Goal: Transaction & Acquisition: Purchase product/service

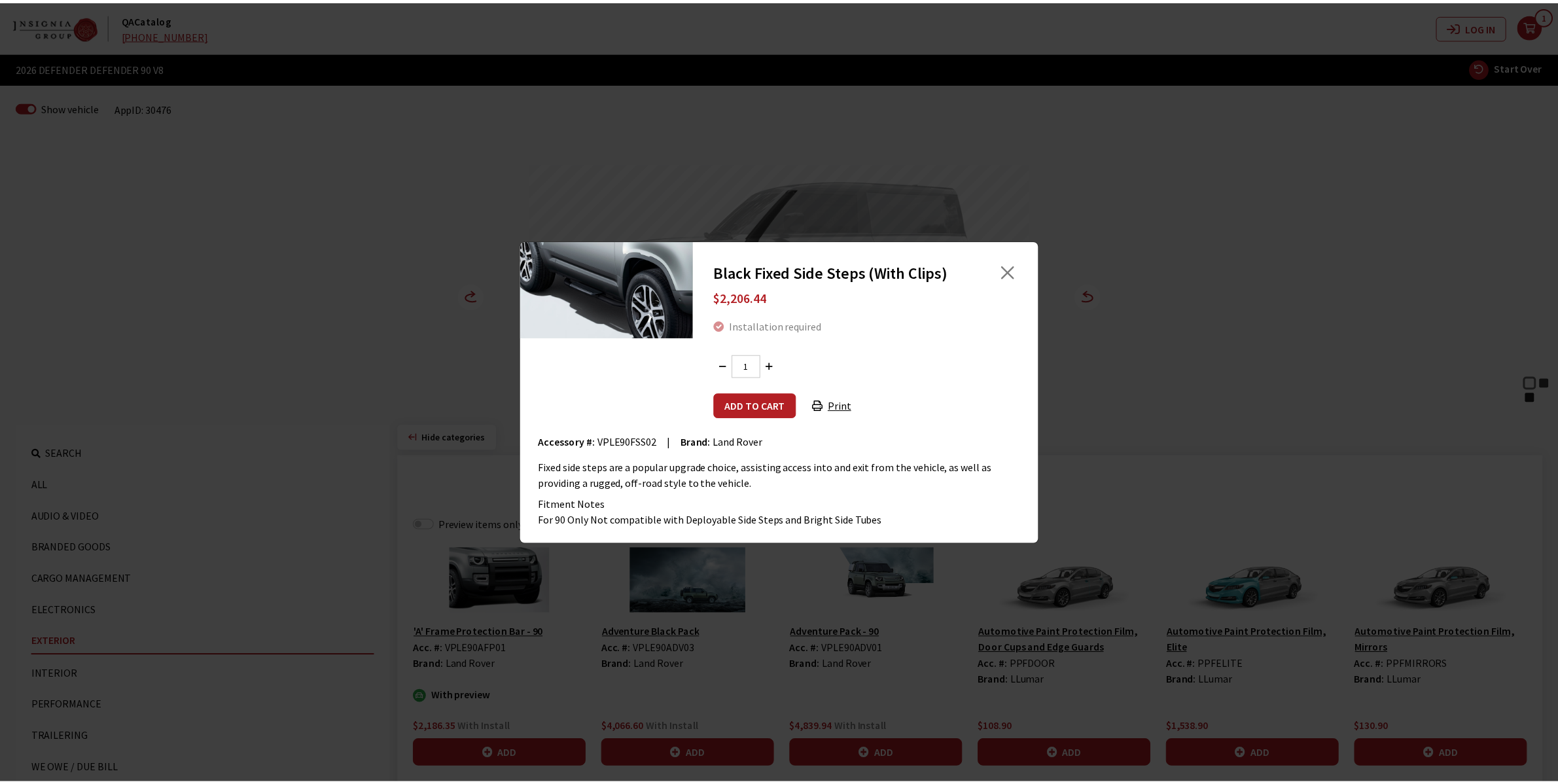
scroll to position [495, 0]
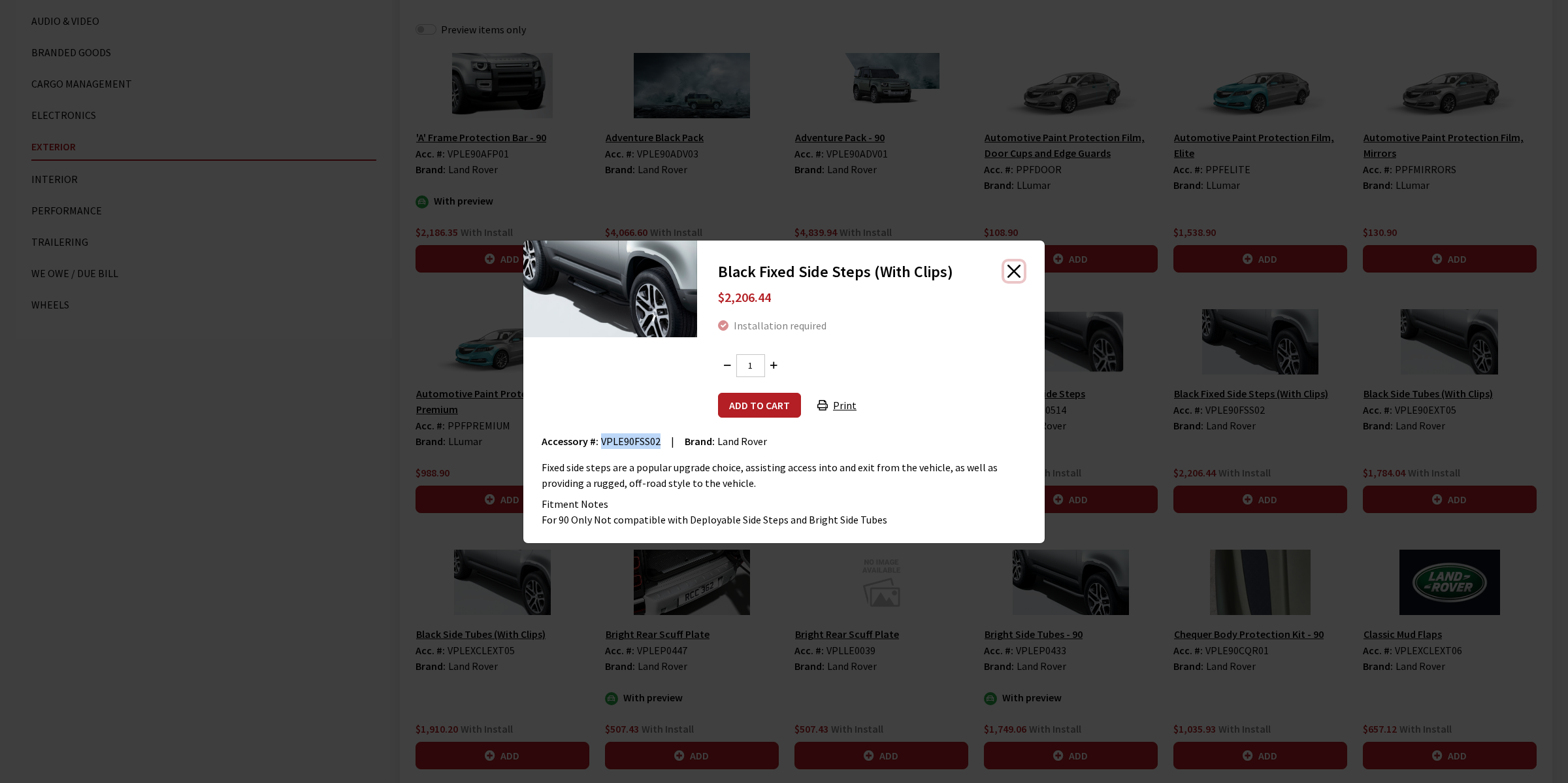
click at [1014, 265] on button "Close" at bounding box center [1014, 271] width 20 height 20
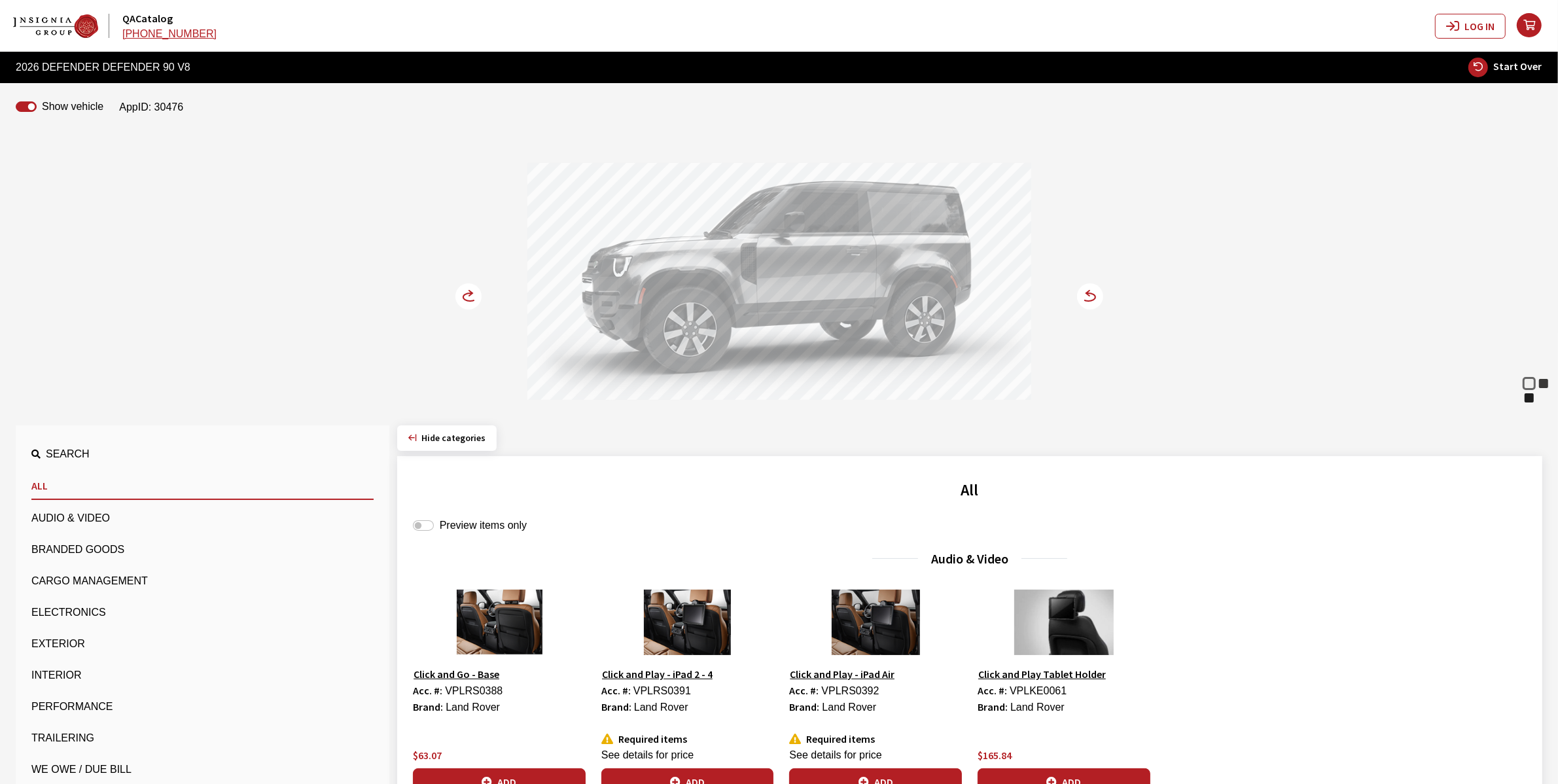
click at [436, 525] on div "Preview items only" at bounding box center [969, 525] width 1114 height 16
click at [429, 524] on input "Preview items only" at bounding box center [423, 525] width 21 height 10
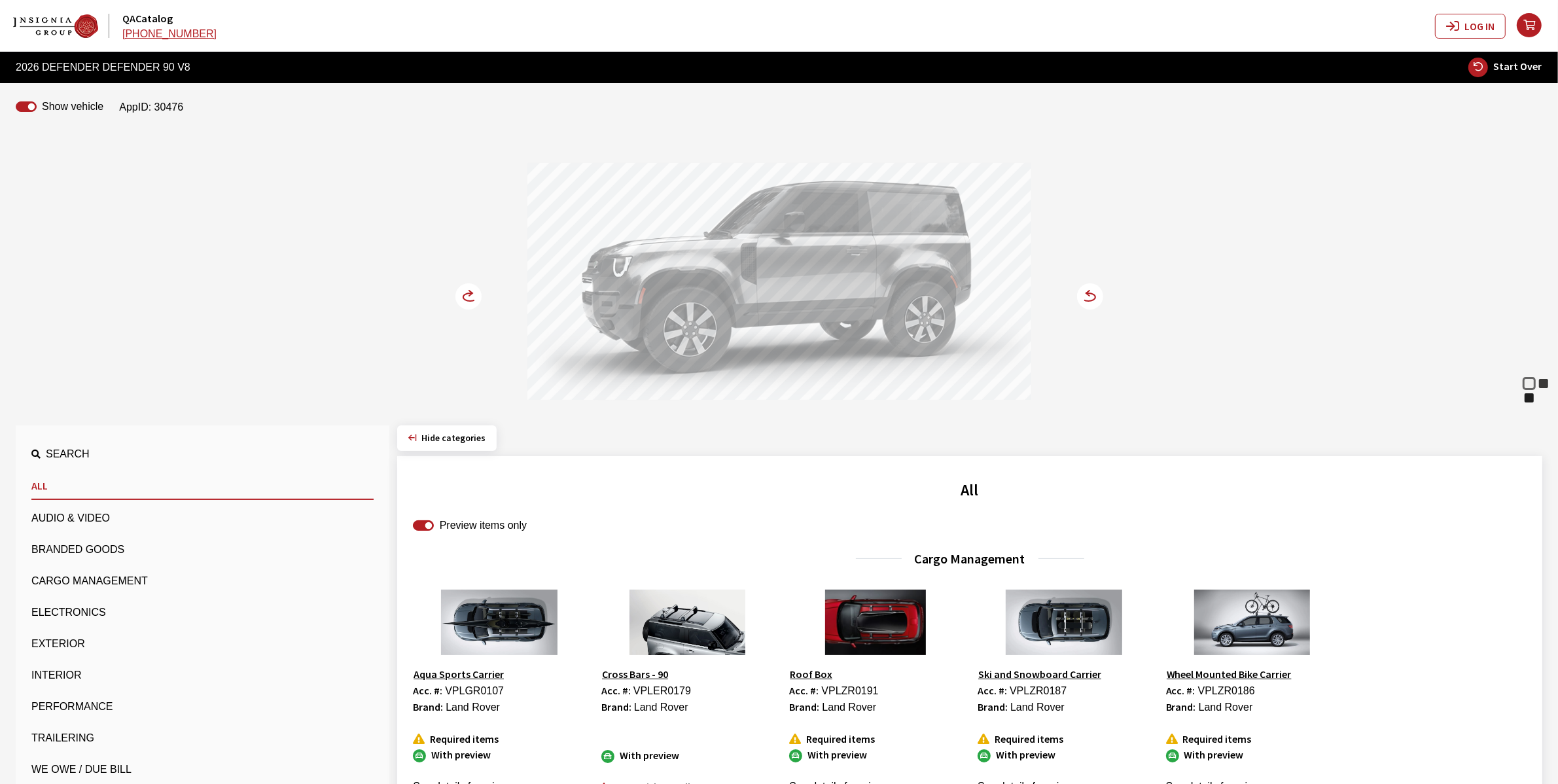
click at [47, 645] on button "Exterior" at bounding box center [202, 644] width 342 height 27
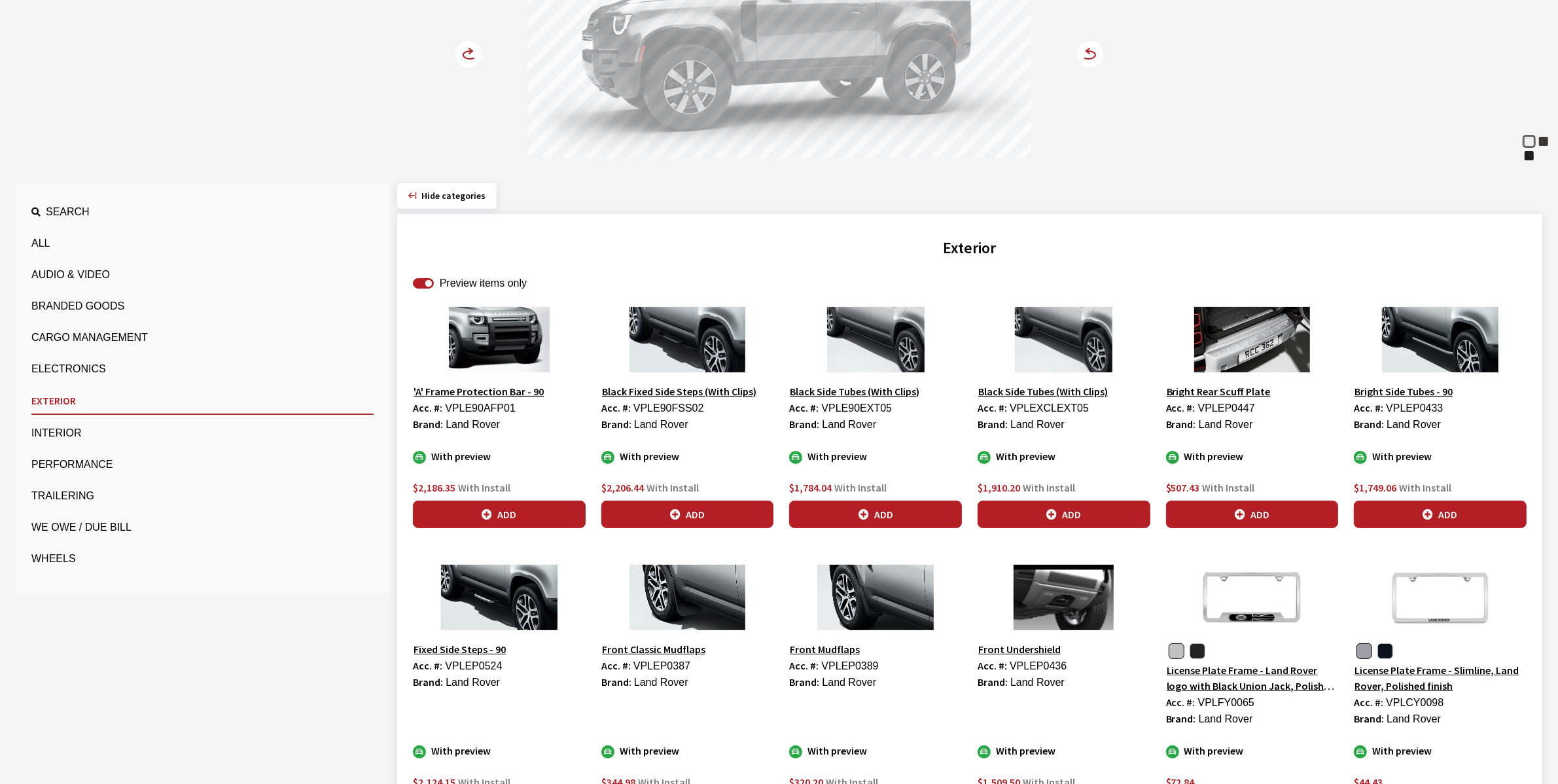
scroll to position [246, 0]
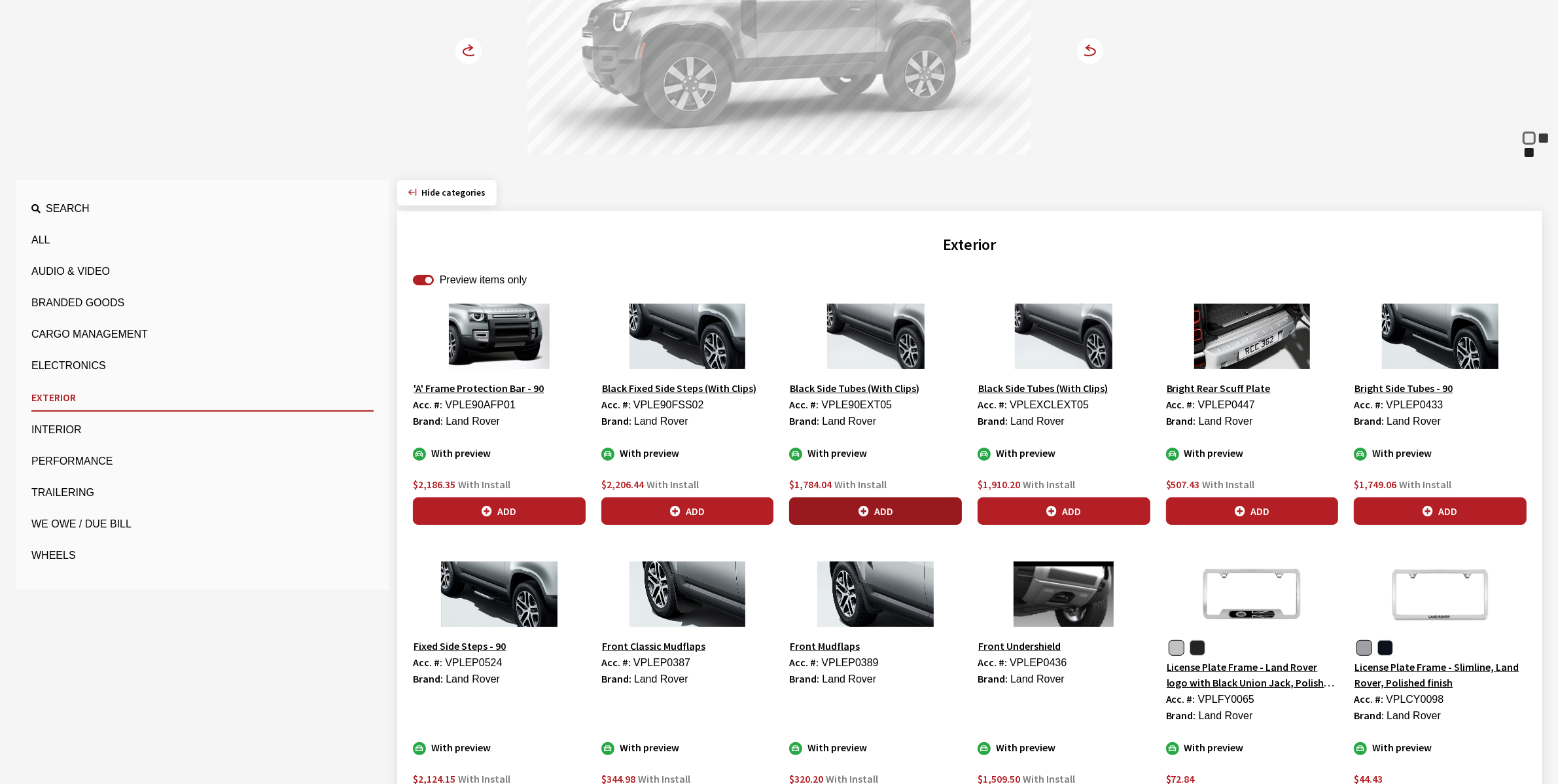
click at [875, 501] on button "Add" at bounding box center [875, 510] width 173 height 27
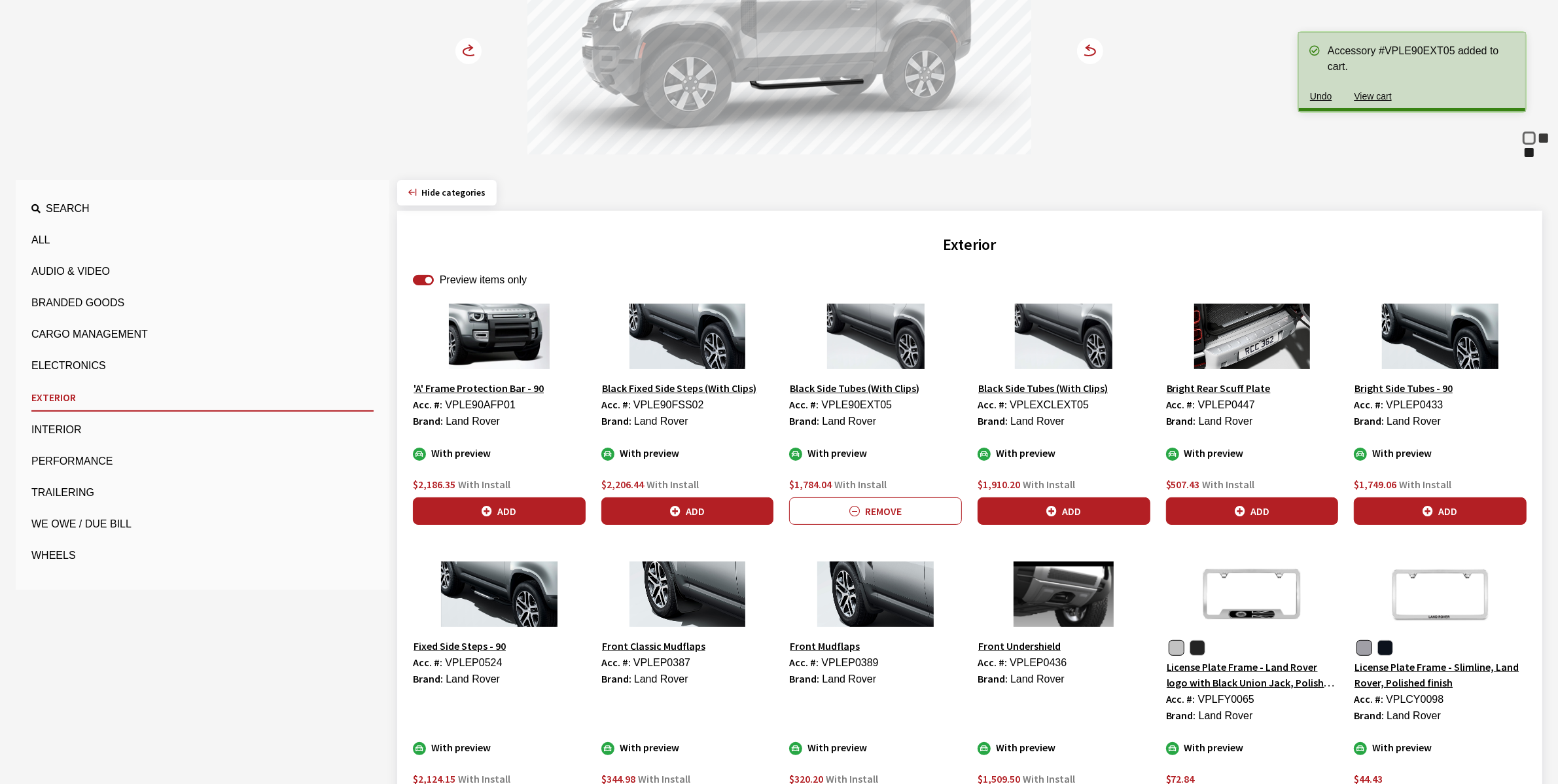
click at [474, 49] on icon at bounding box center [477, 52] width 9 height 11
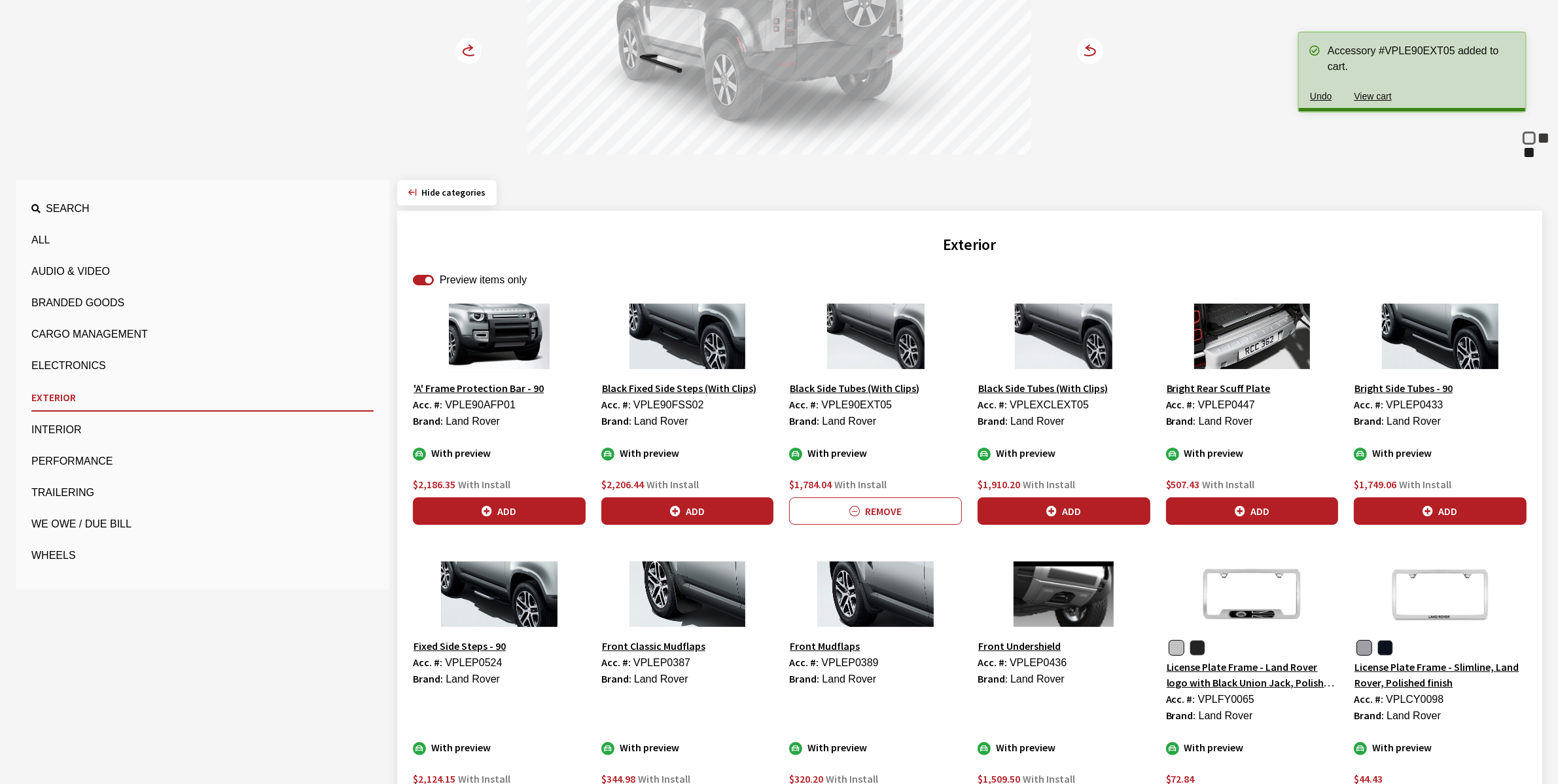
click at [474, 49] on icon at bounding box center [477, 52] width 9 height 11
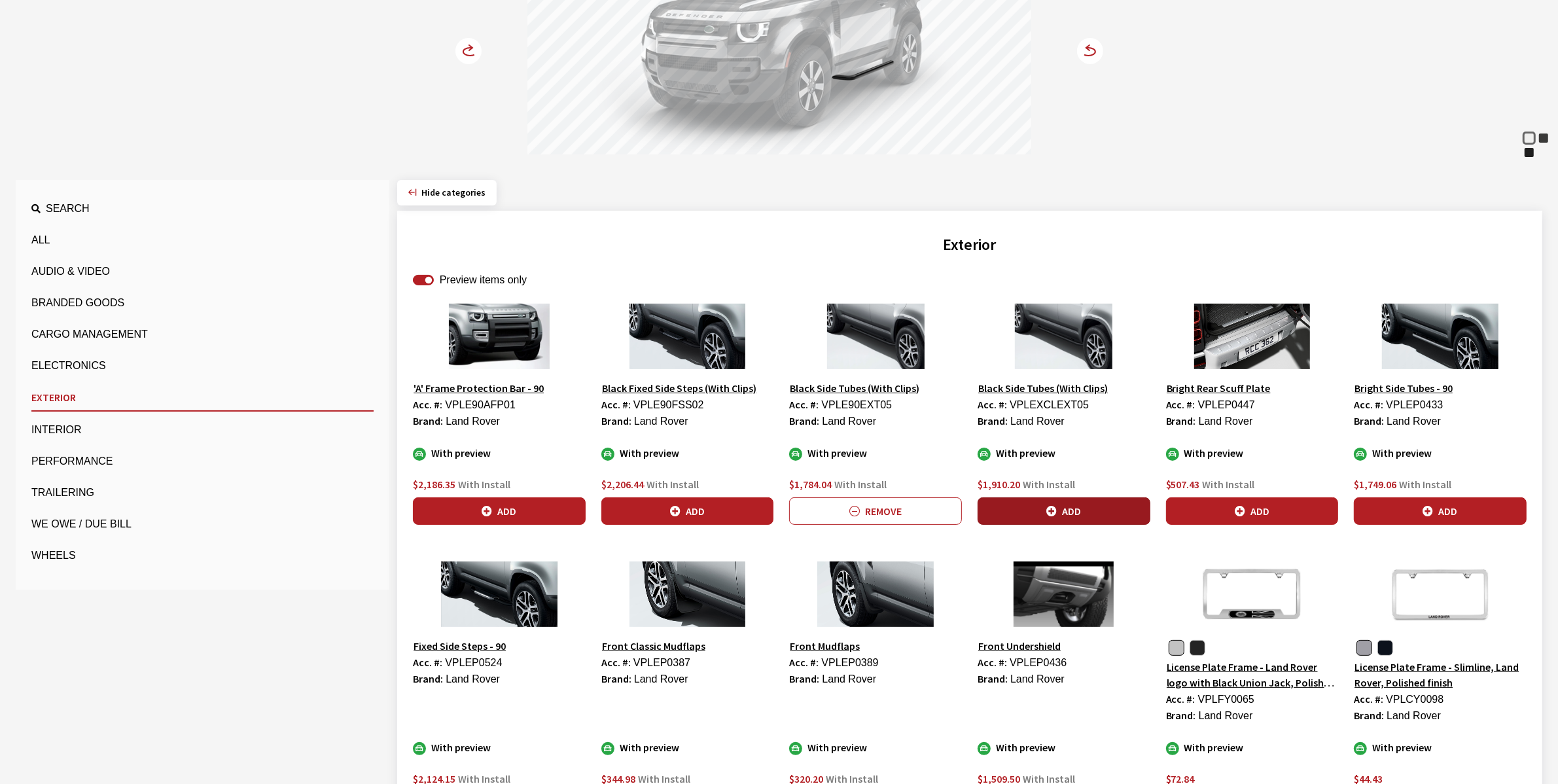
click at [1064, 505] on button "Add" at bounding box center [1064, 510] width 173 height 27
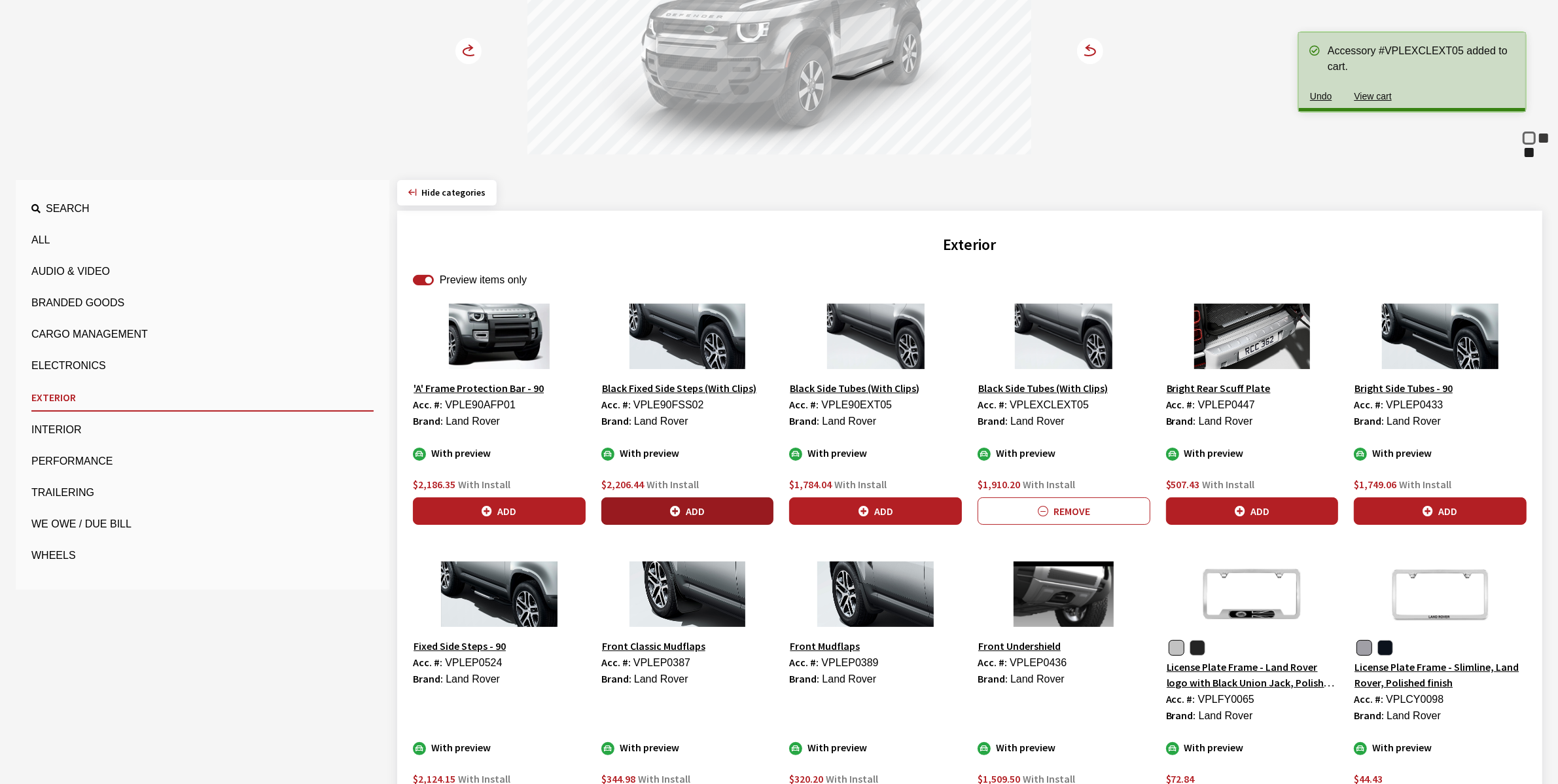
click at [672, 506] on icon "button" at bounding box center [675, 511] width 10 height 10
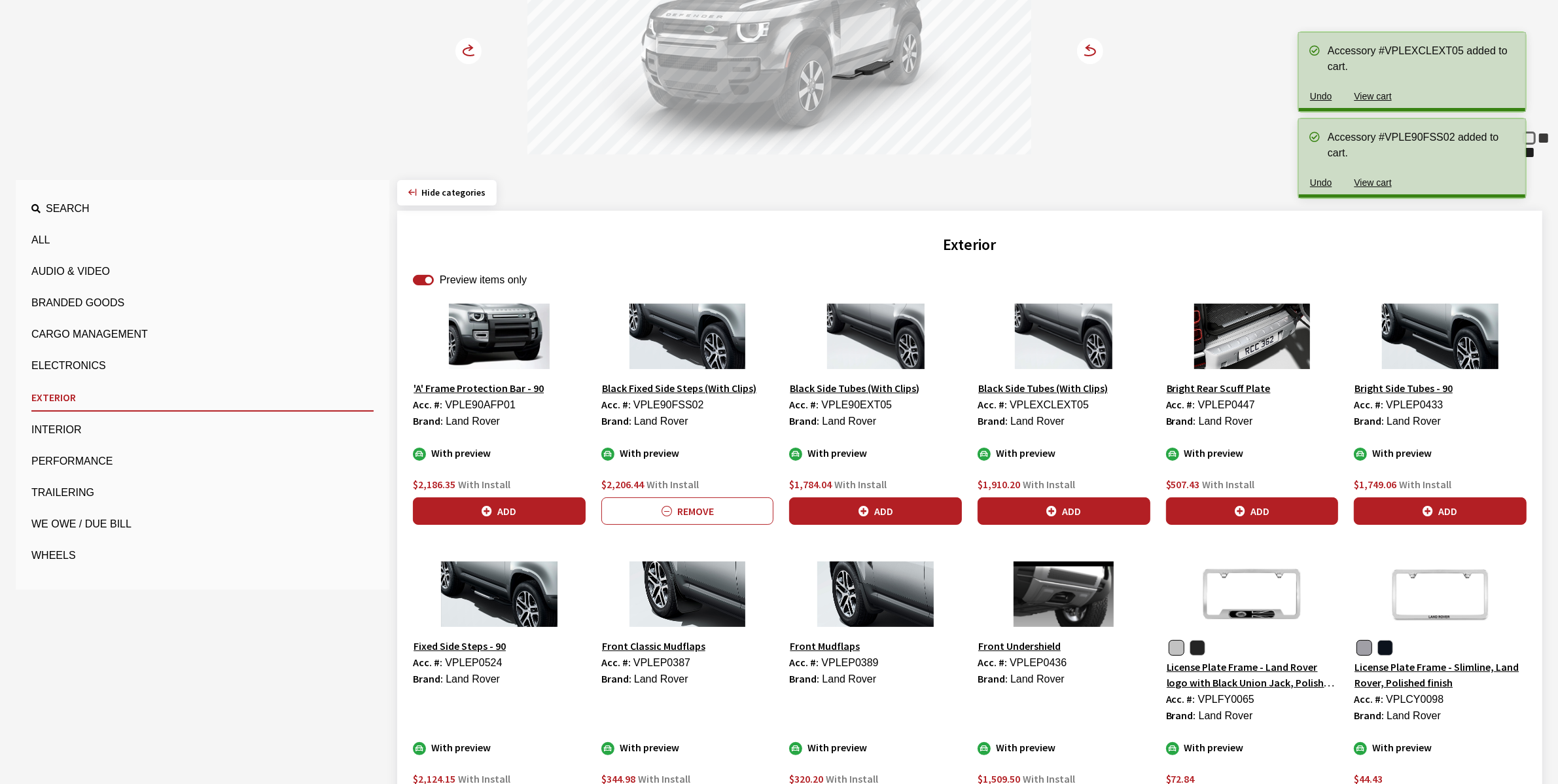
click at [462, 47] on circle at bounding box center [468, 51] width 27 height 27
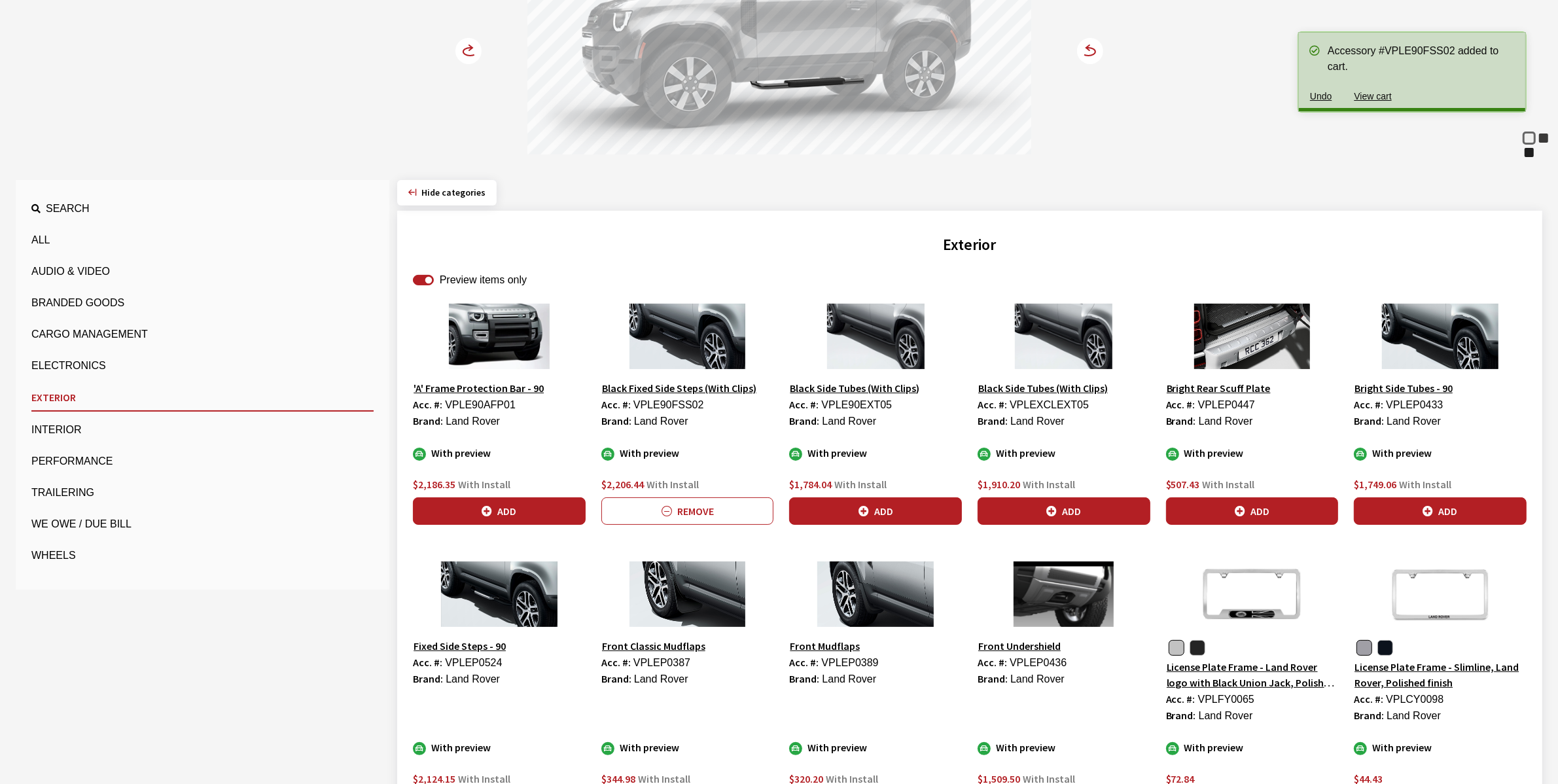
click at [462, 47] on circle at bounding box center [468, 51] width 27 height 27
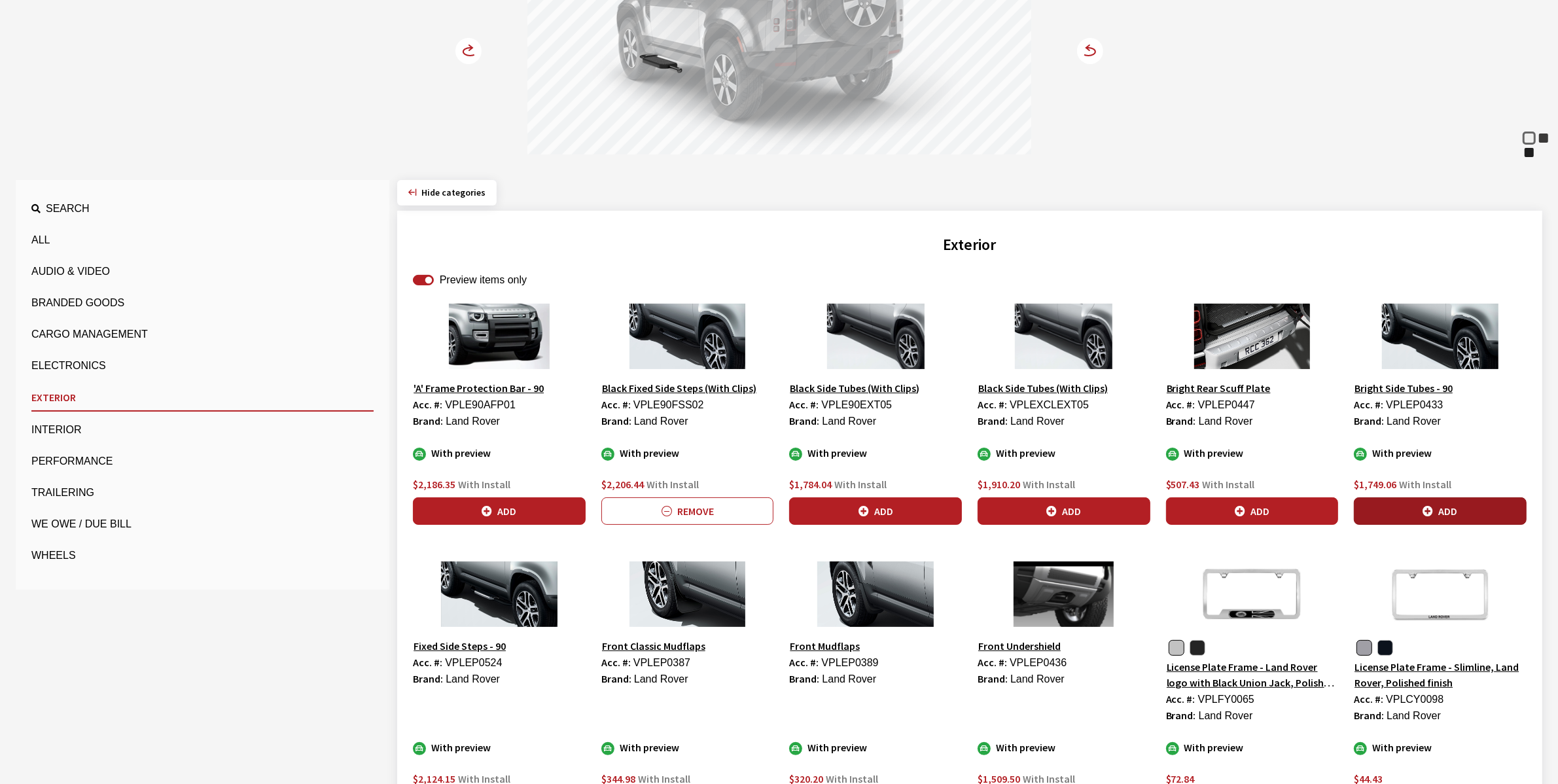
click at [1430, 508] on icon "button" at bounding box center [1428, 511] width 10 height 10
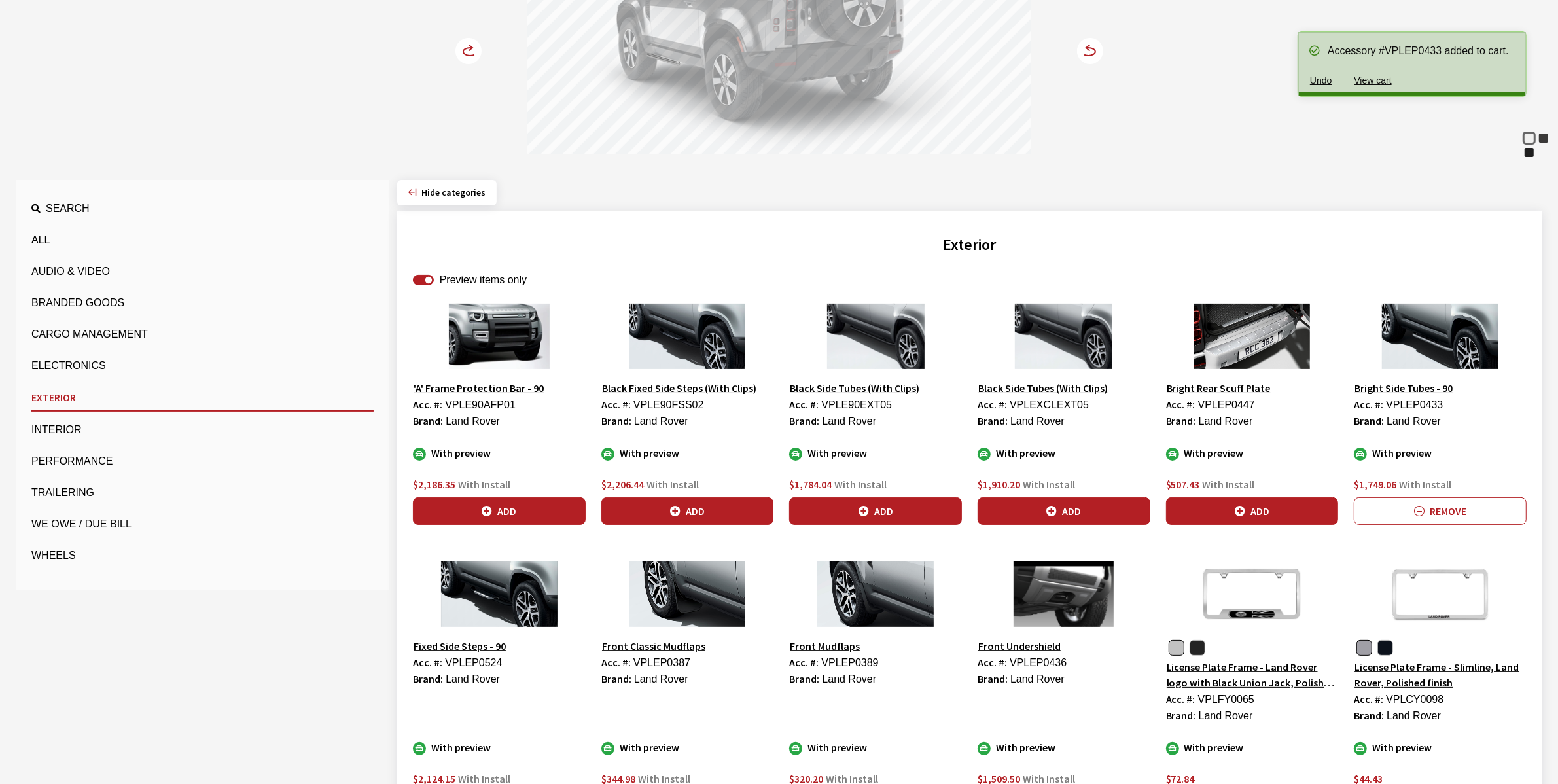
click at [468, 49] on icon at bounding box center [470, 51] width 13 height 8
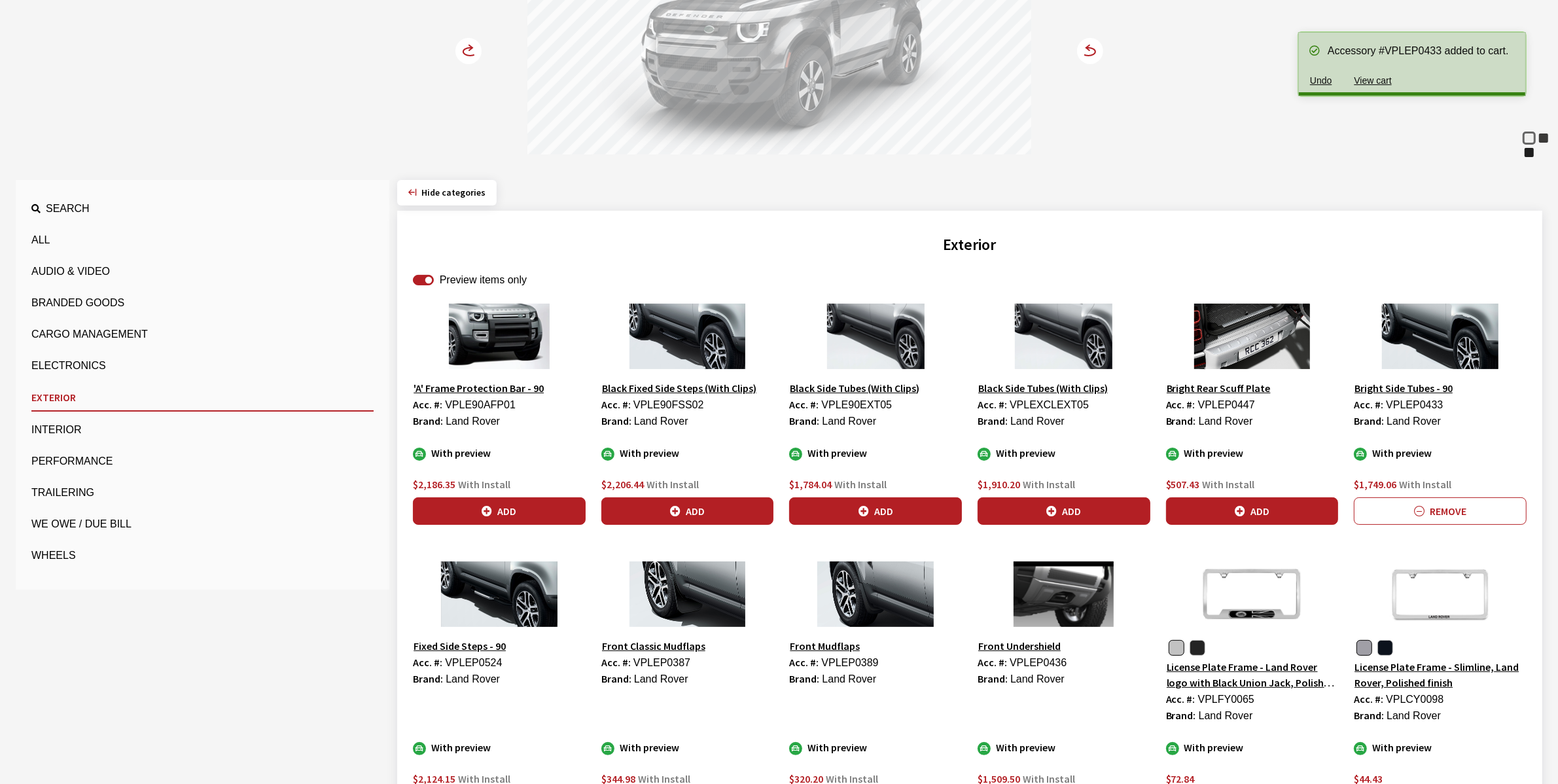
click at [468, 49] on icon at bounding box center [470, 51] width 13 height 8
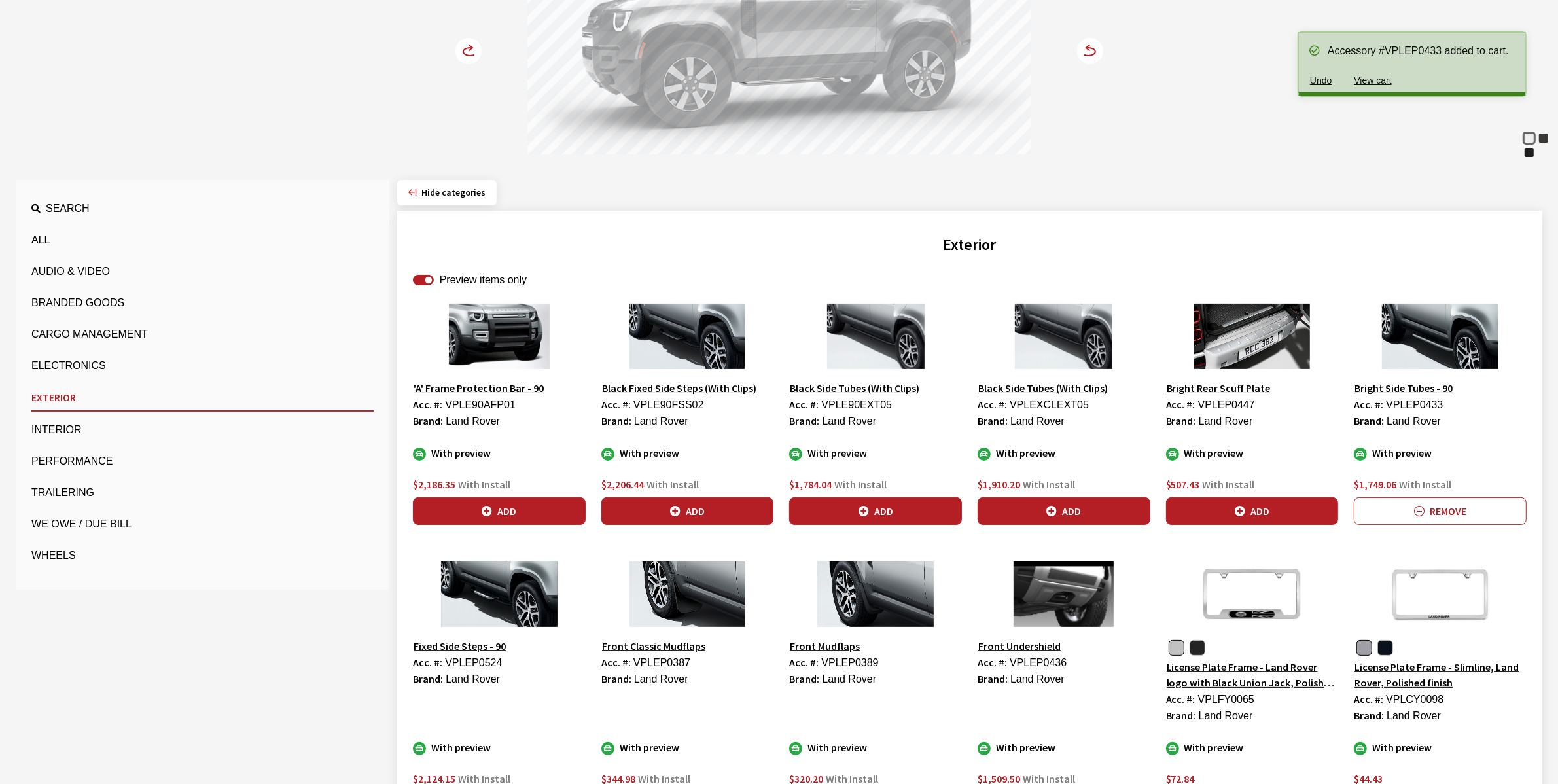
click at [468, 49] on icon at bounding box center [470, 51] width 13 height 8
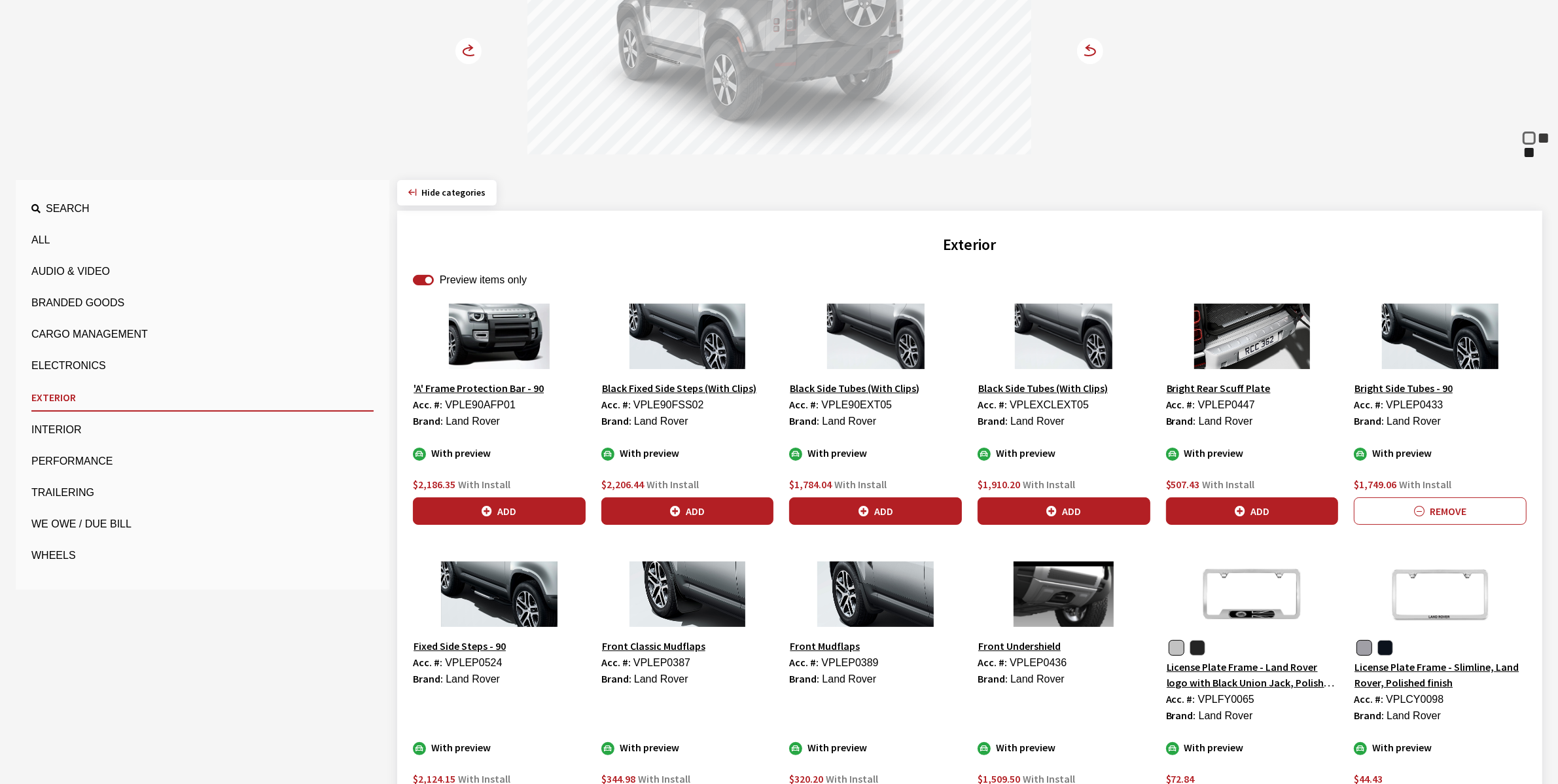
click at [468, 47] on icon at bounding box center [470, 51] width 13 height 8
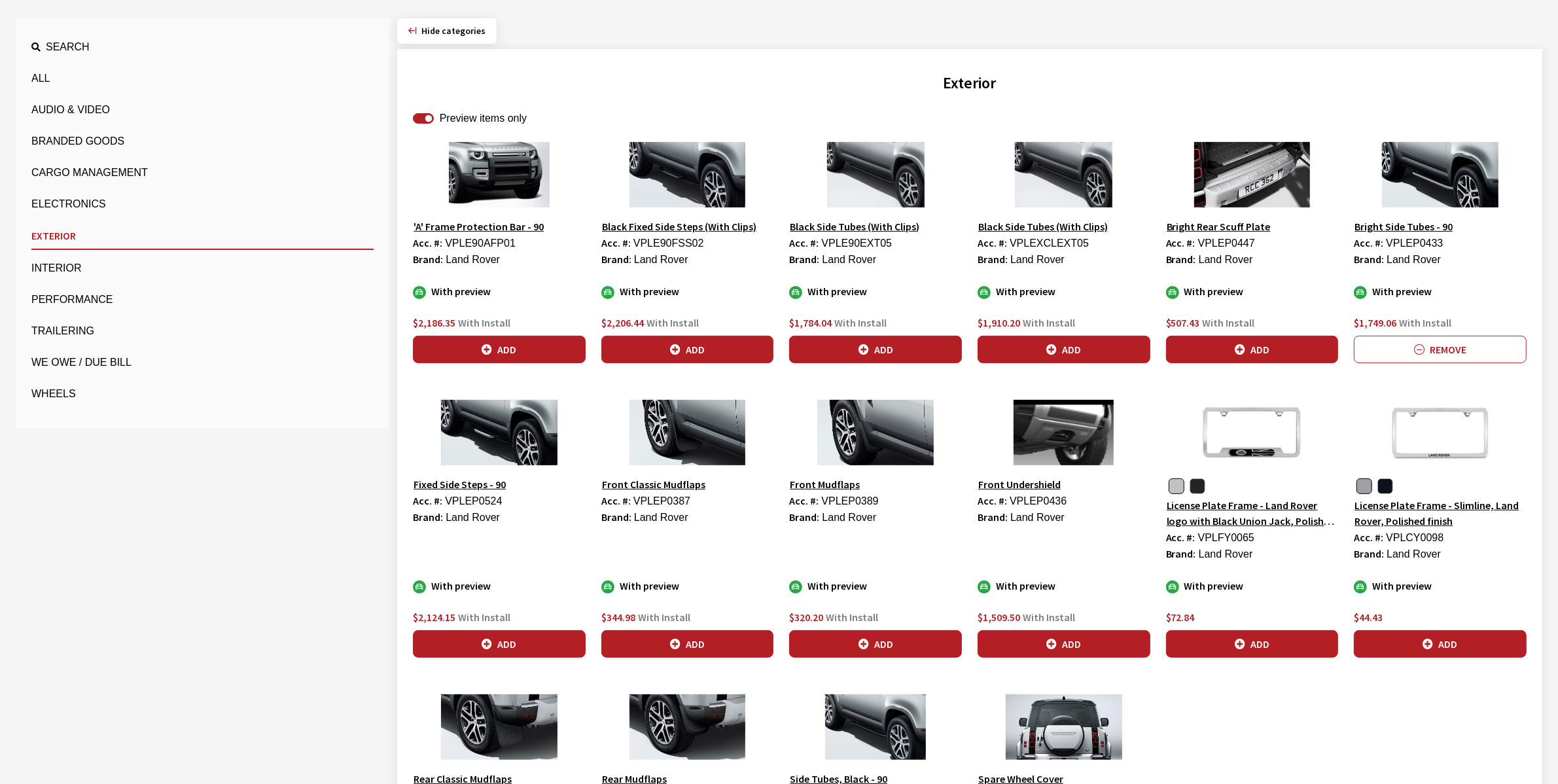
scroll to position [409, 0]
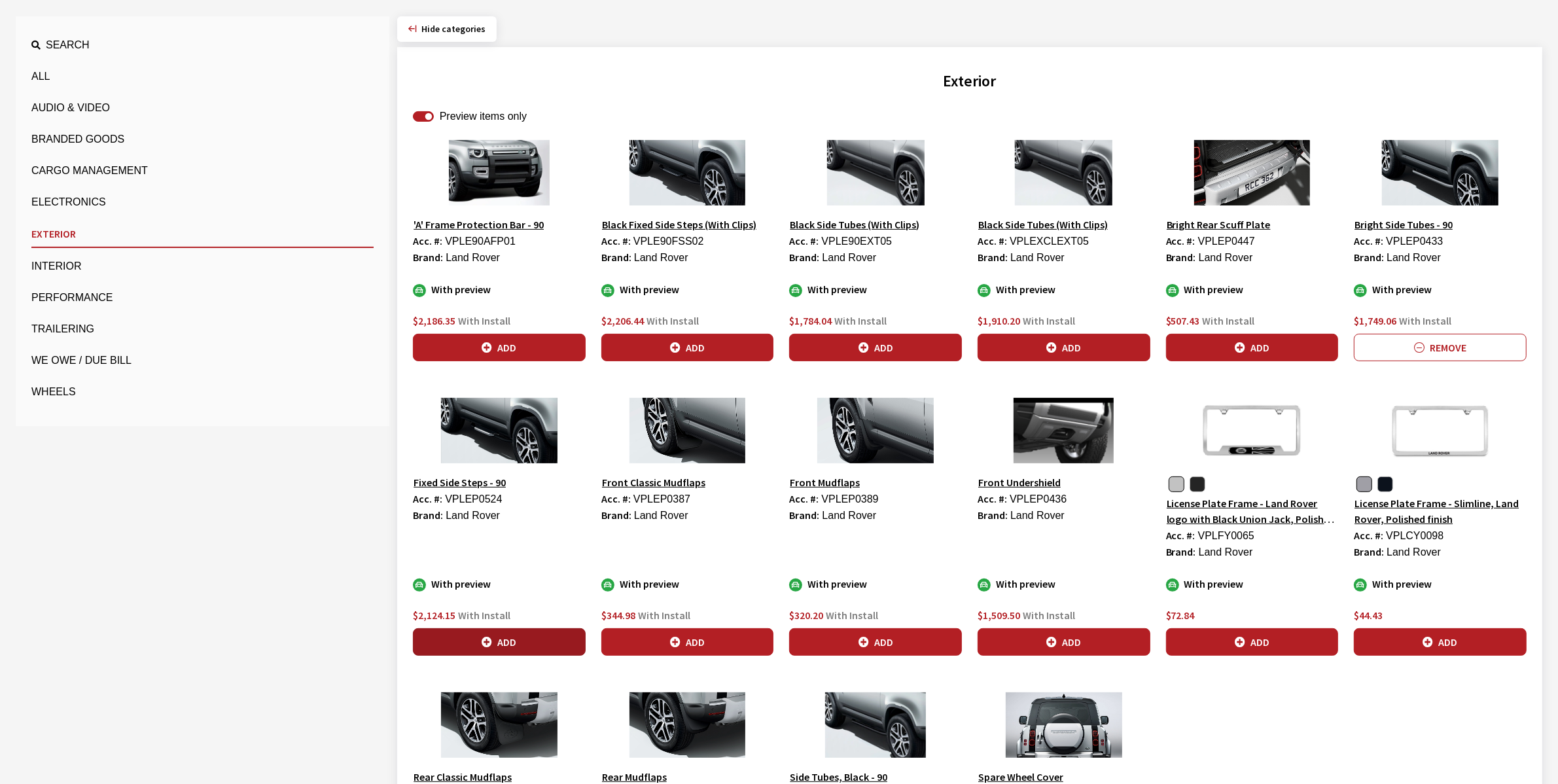
click at [502, 641] on button "Add" at bounding box center [499, 642] width 173 height 27
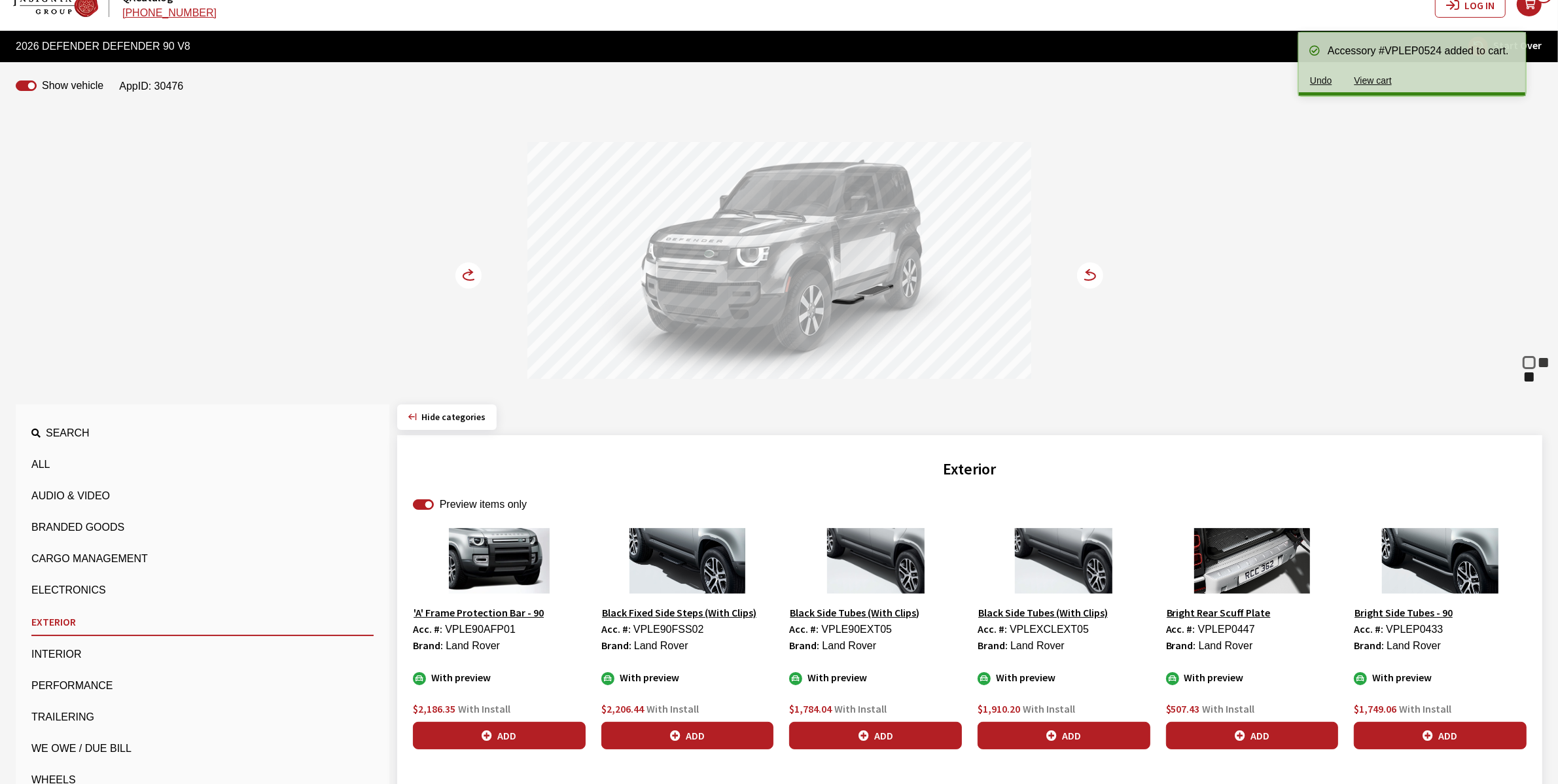
scroll to position [0, 0]
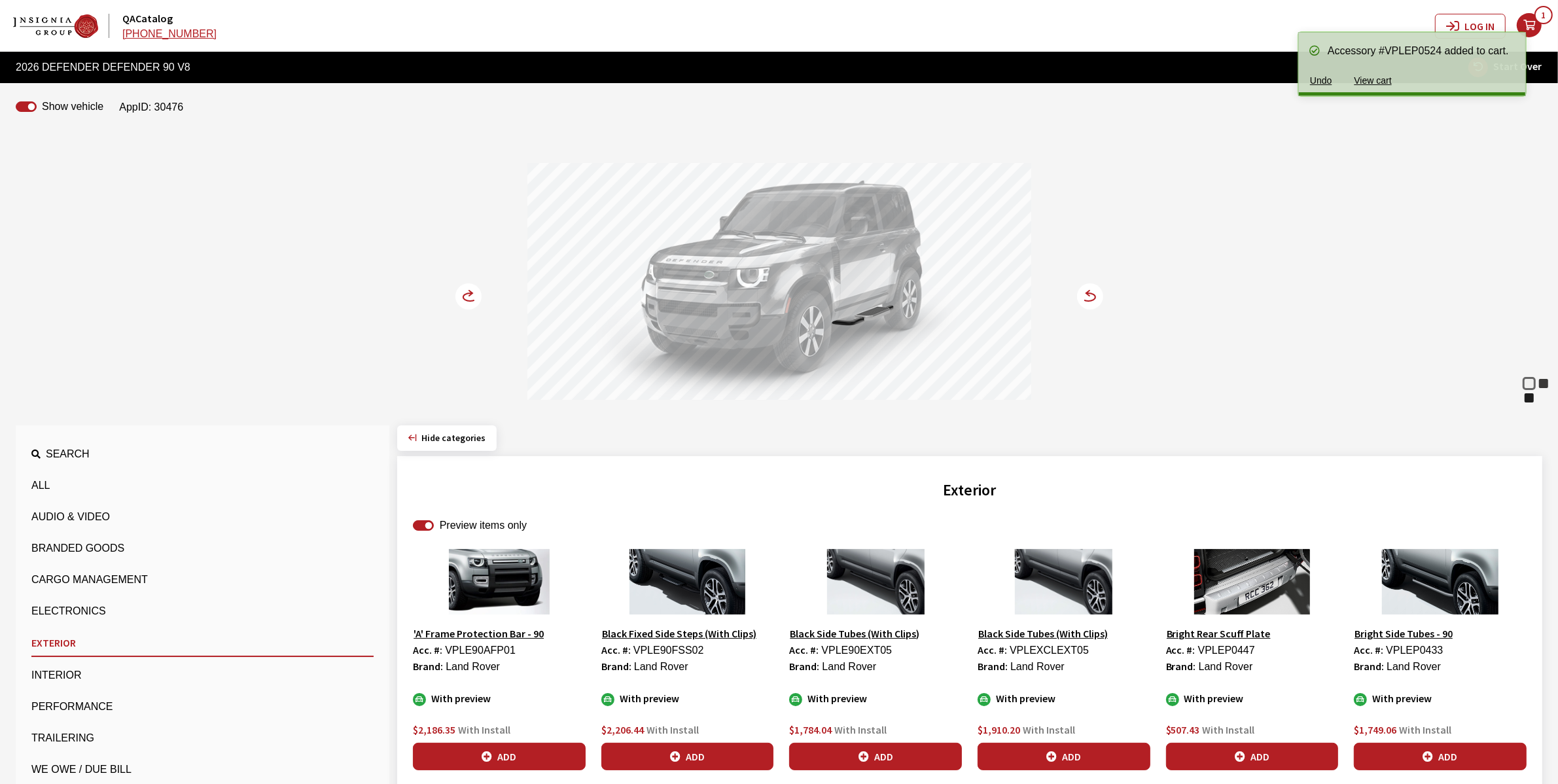
click at [467, 299] on circle at bounding box center [468, 297] width 27 height 27
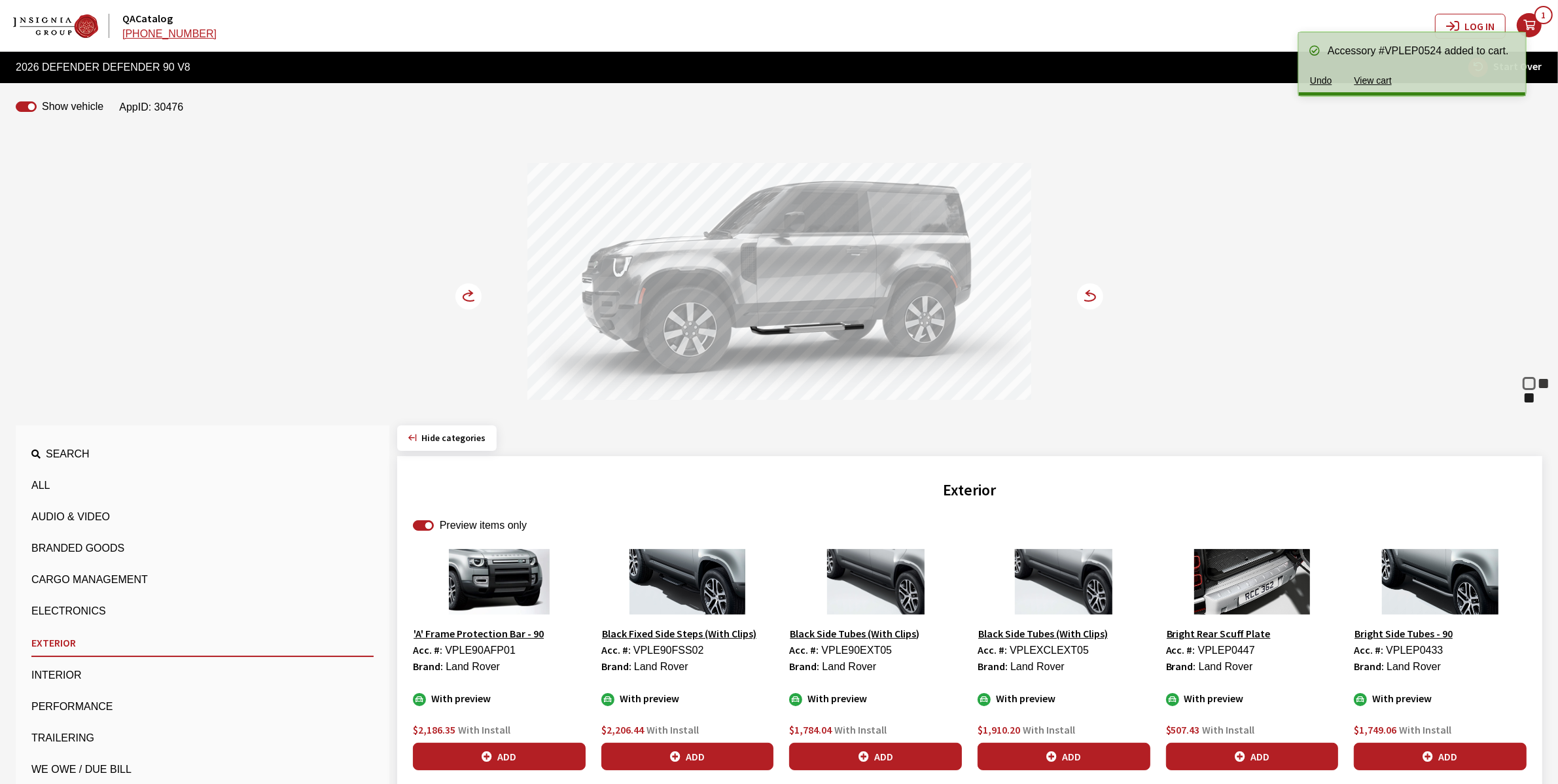
click at [467, 299] on circle at bounding box center [468, 297] width 27 height 27
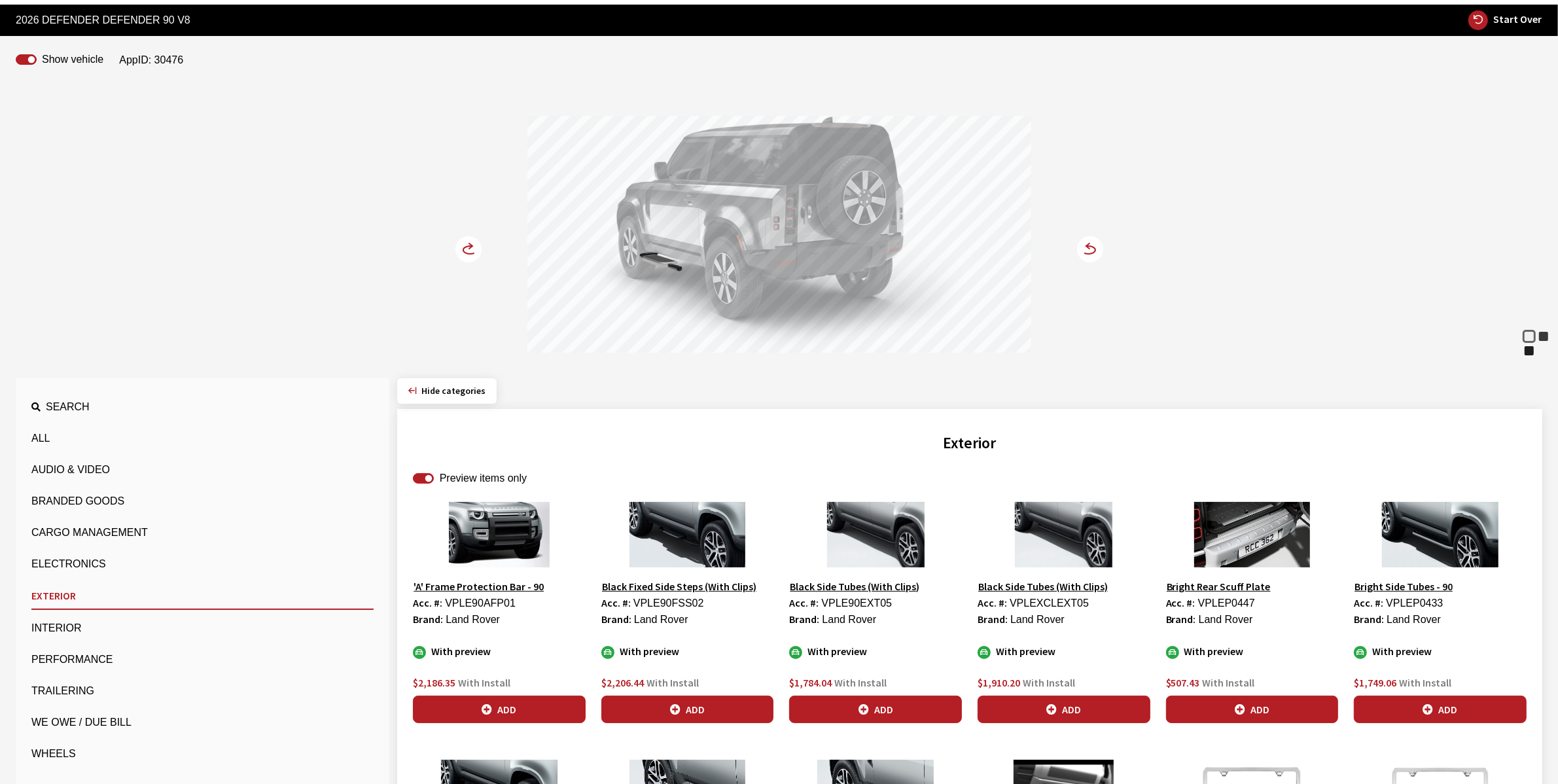
scroll to position [82, 0]
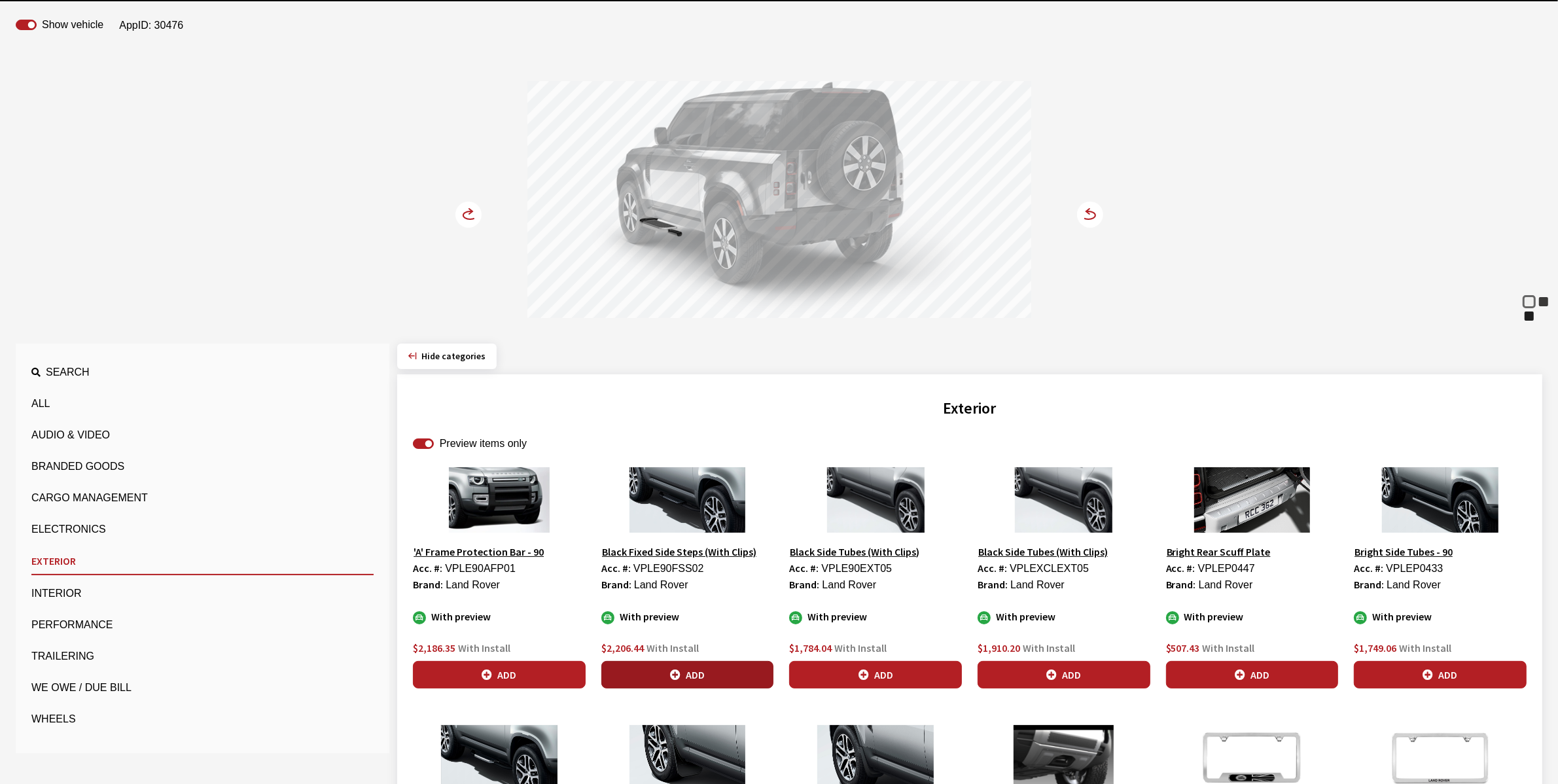
click at [697, 674] on button "Add" at bounding box center [687, 674] width 173 height 27
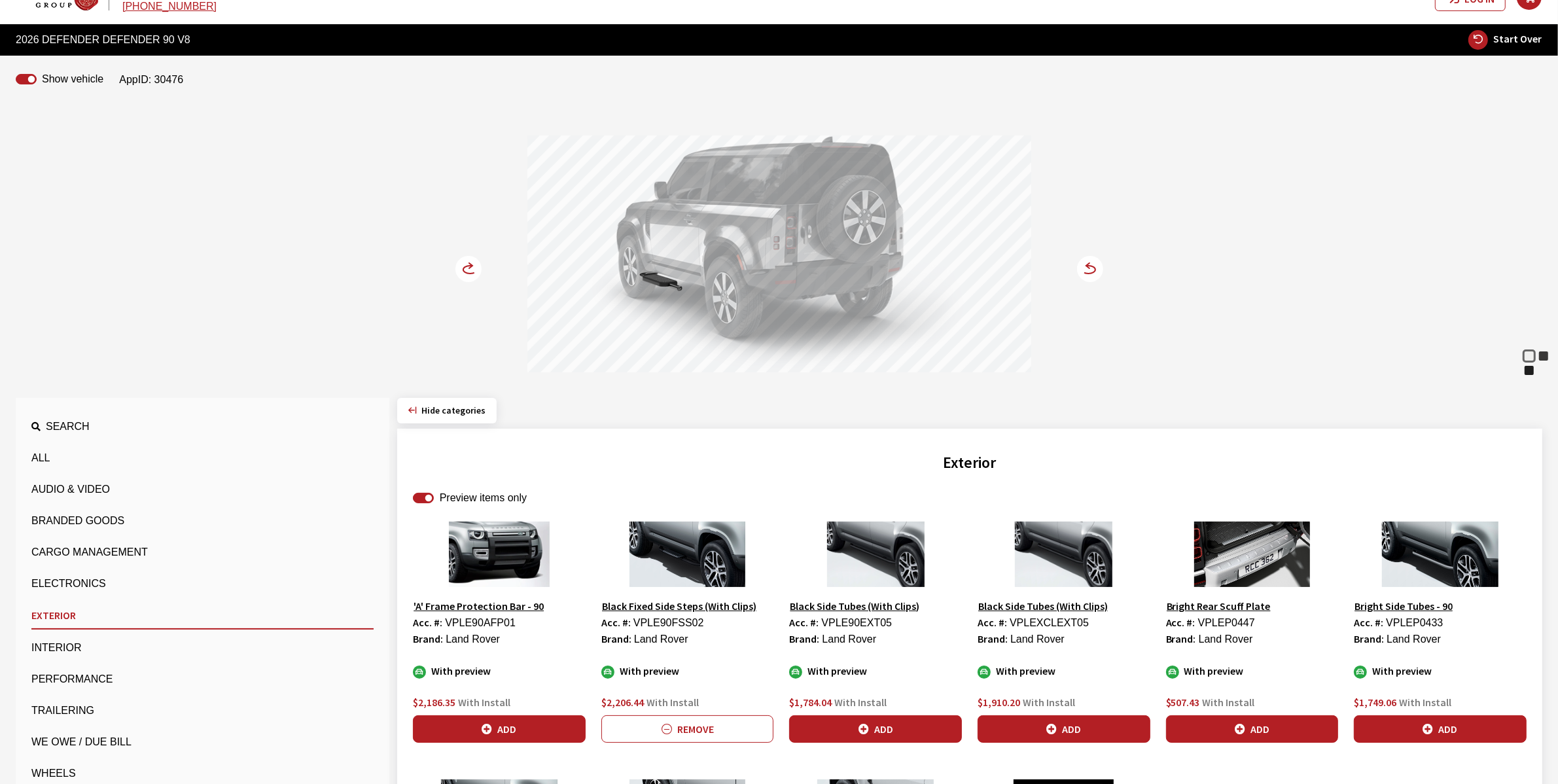
scroll to position [0, 0]
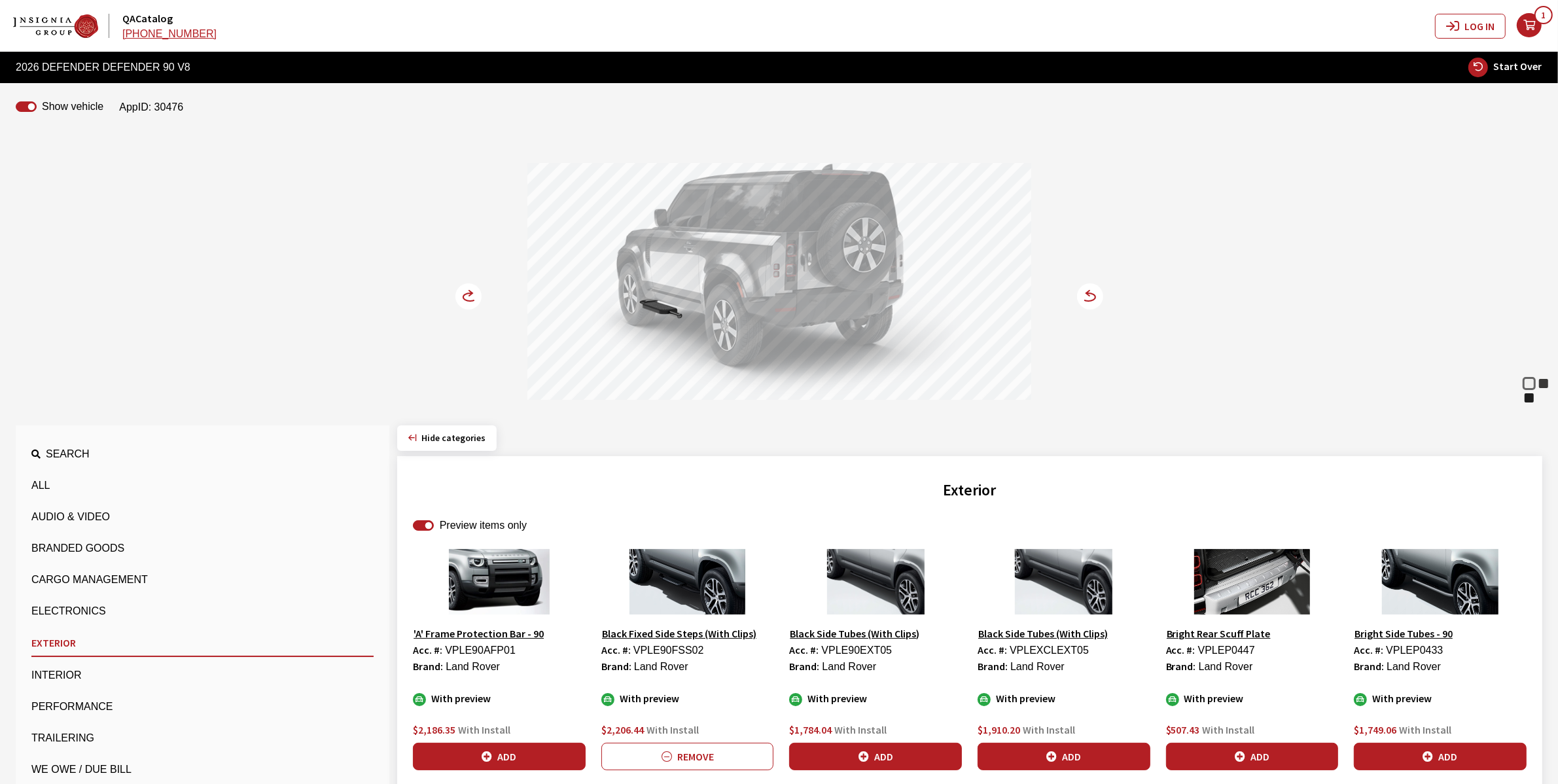
click at [1528, 20] on icon "your cart" at bounding box center [1530, 25] width 25 height 10
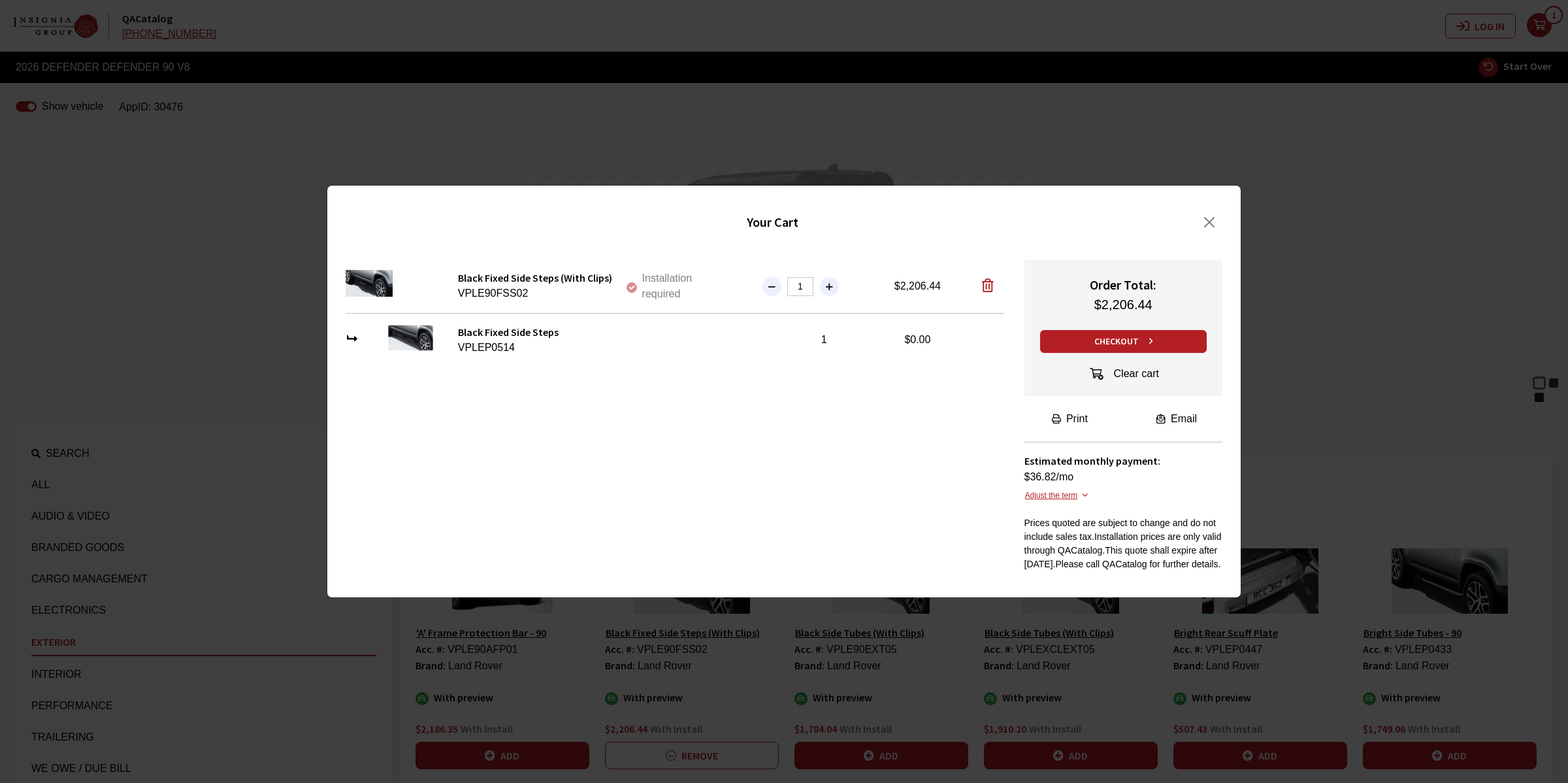
click at [1121, 378] on button "Clear cart" at bounding box center [1123, 374] width 94 height 22
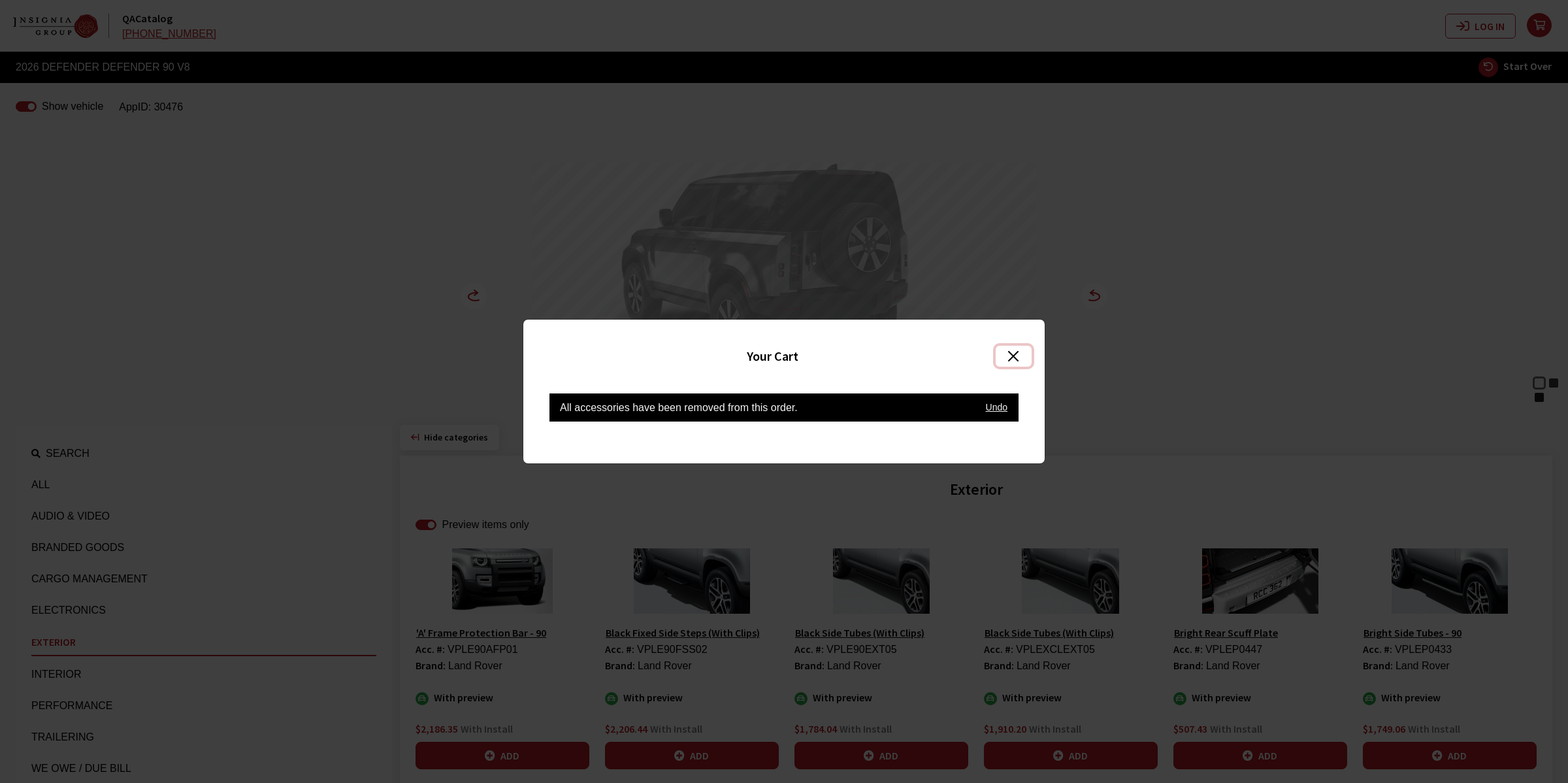
click at [1015, 354] on button "Close" at bounding box center [1014, 356] width 36 height 21
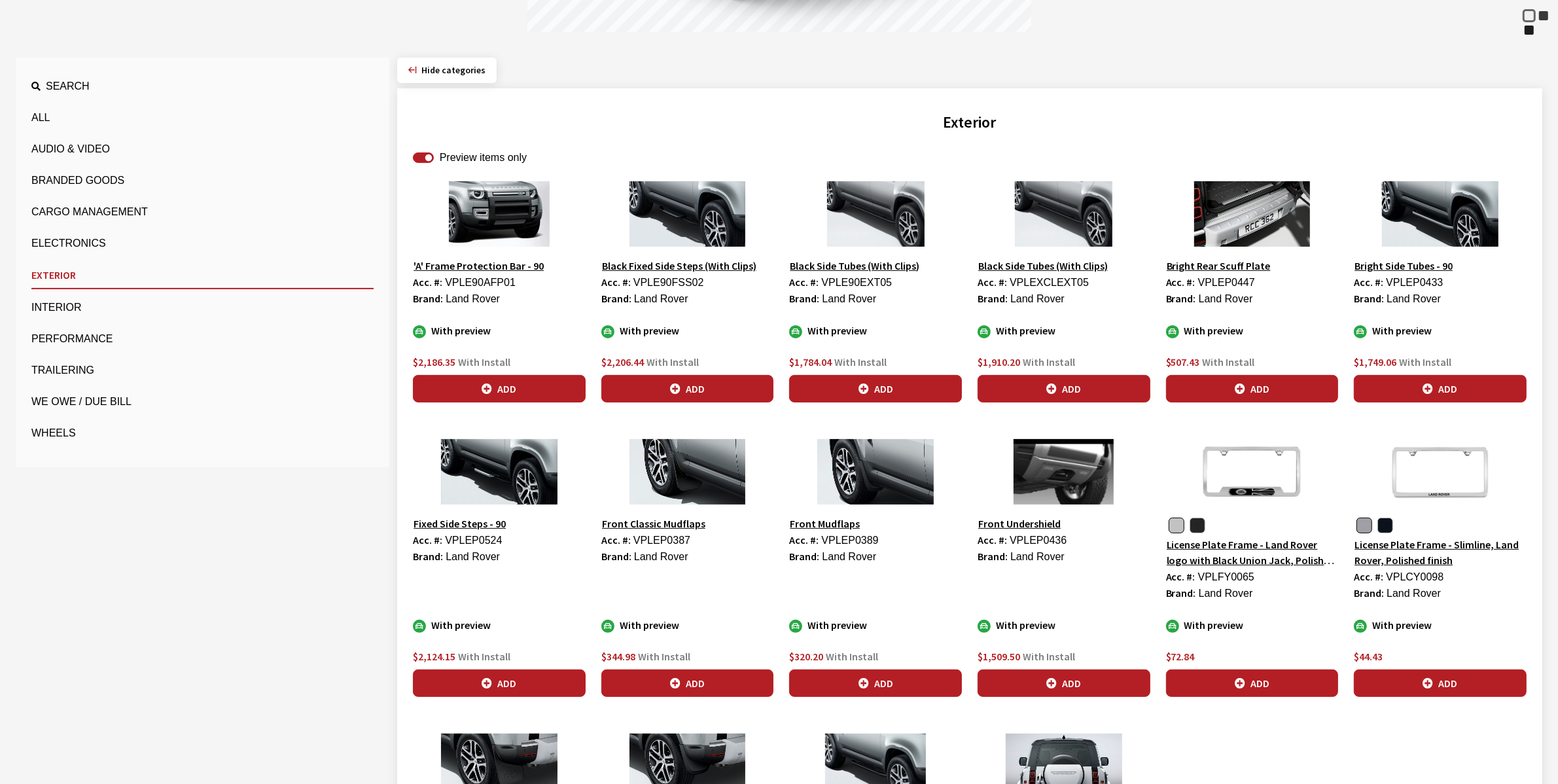
scroll to position [82, 0]
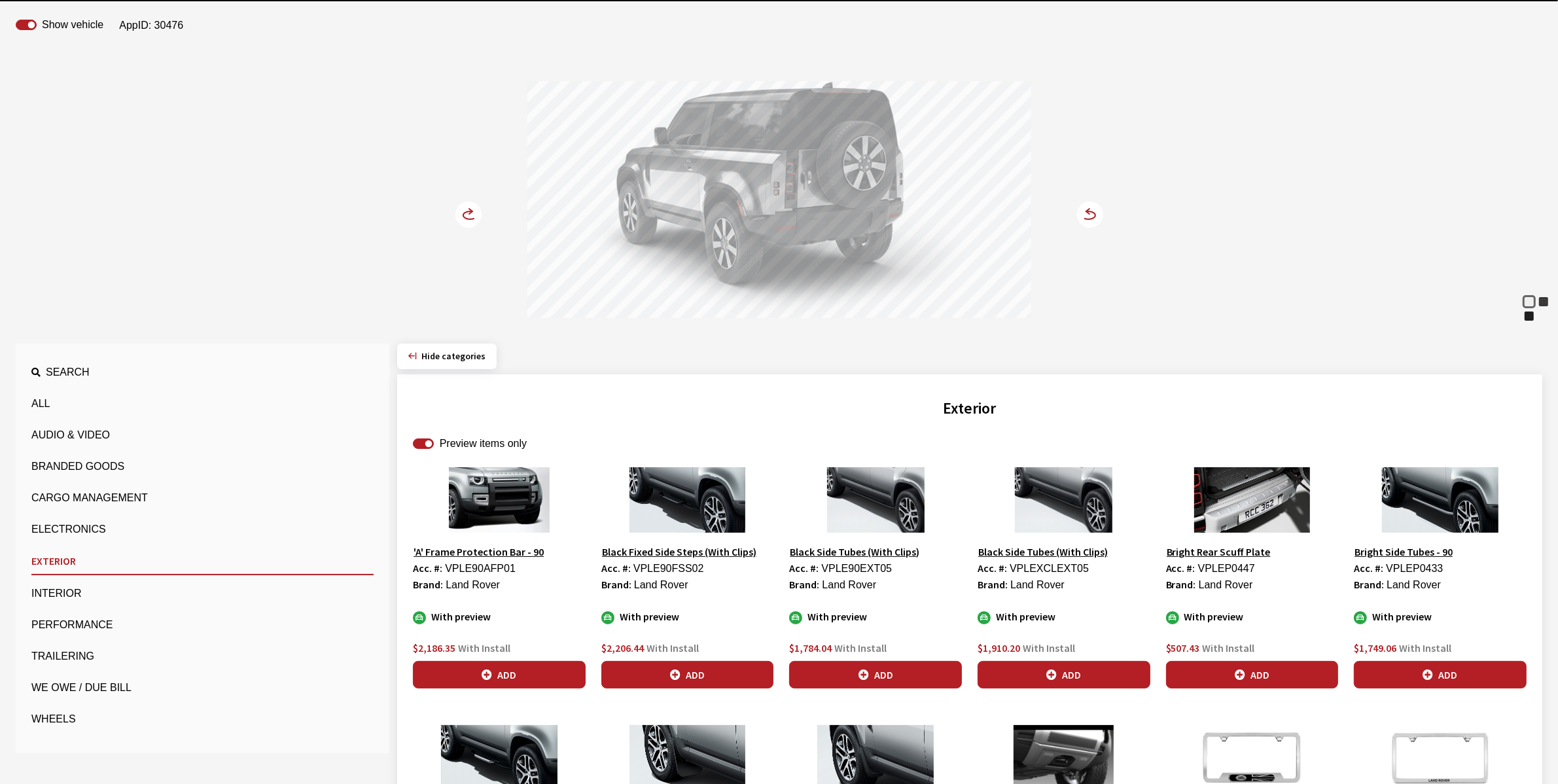
click at [413, 438] on div "Preview items only" at bounding box center [969, 444] width 1114 height 16
click at [419, 442] on input "Preview items only" at bounding box center [423, 443] width 21 height 10
checkbox input "false"
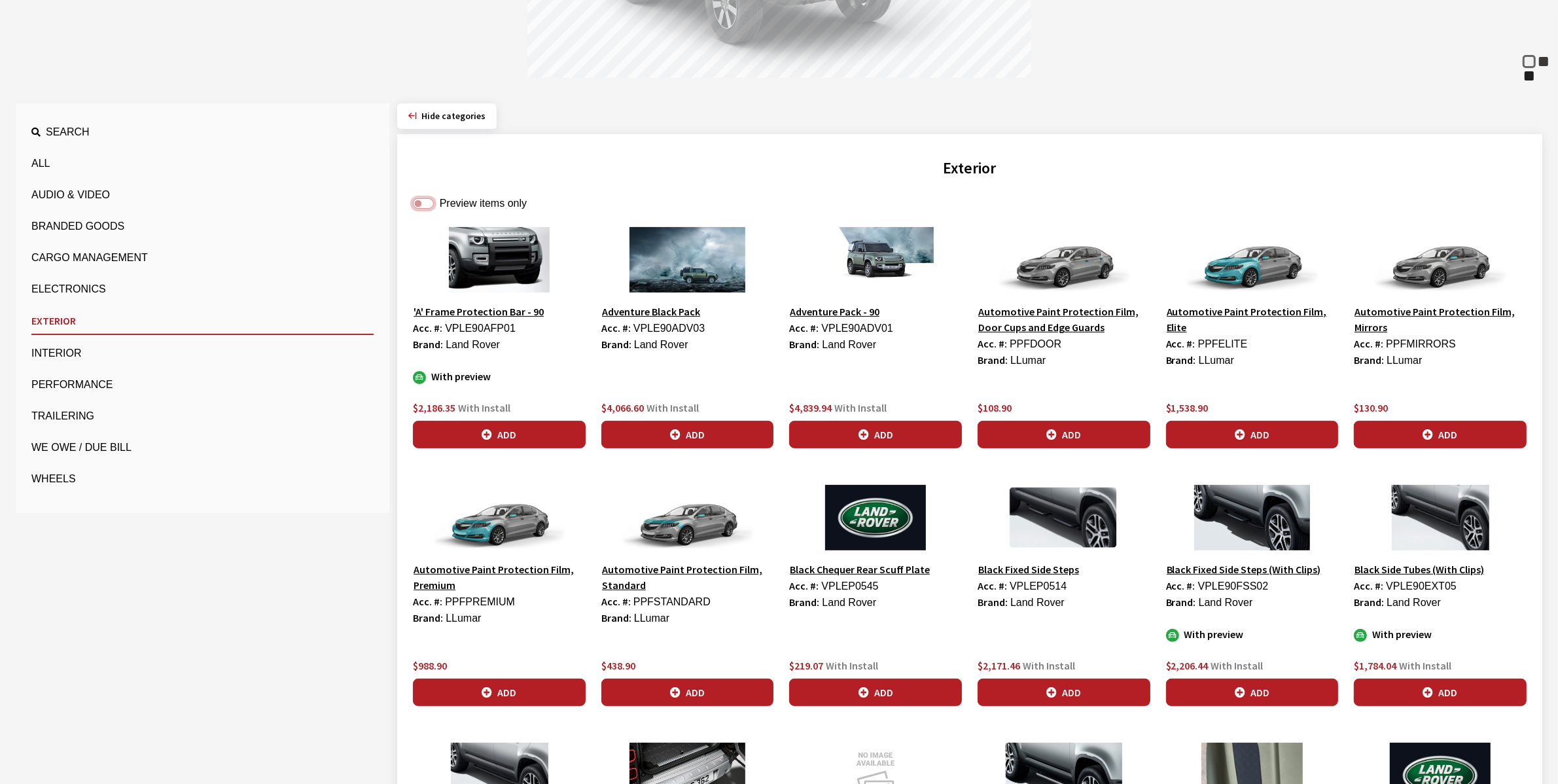
scroll to position [327, 0]
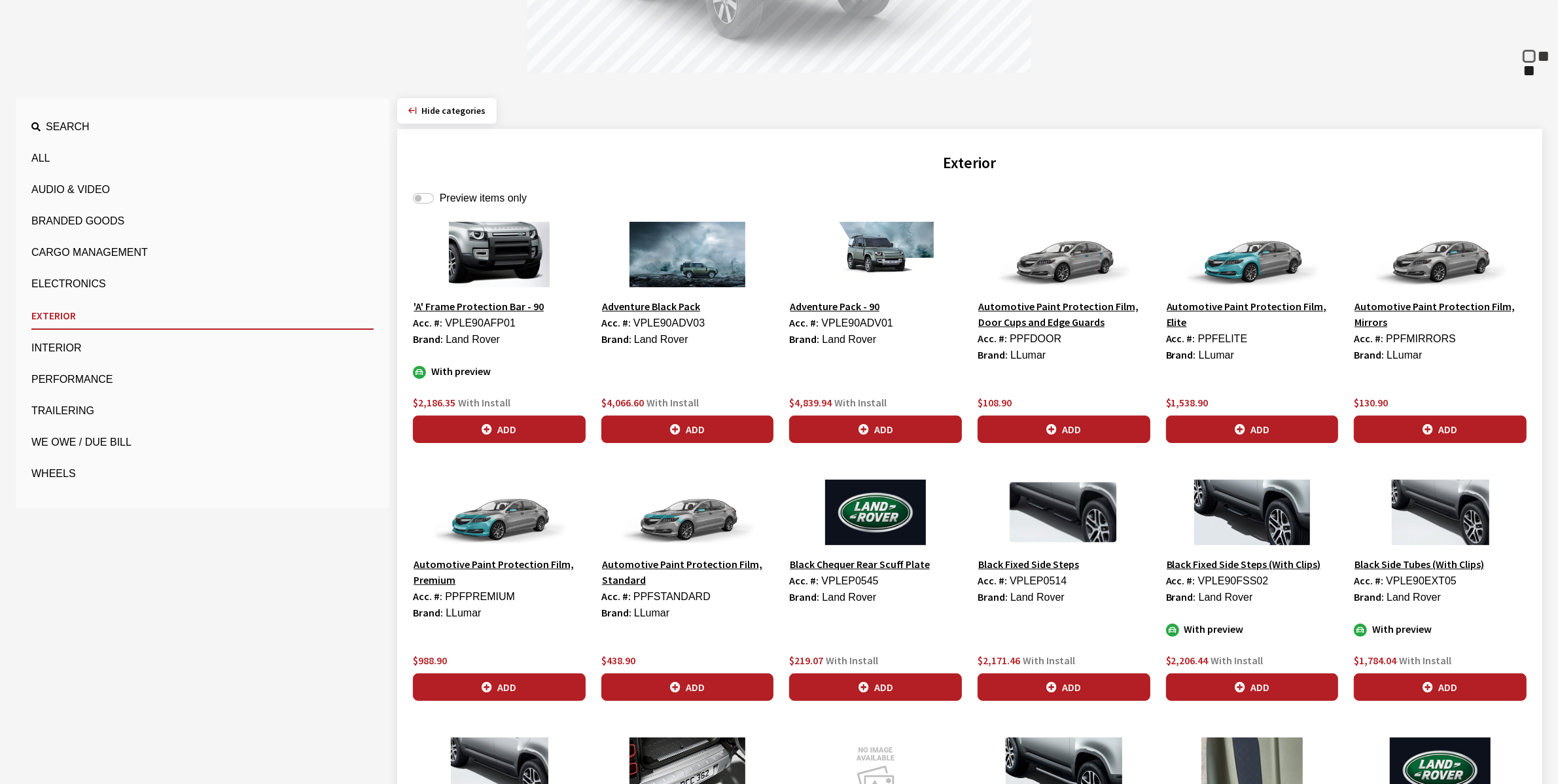
click at [1068, 519] on img at bounding box center [1064, 512] width 173 height 65
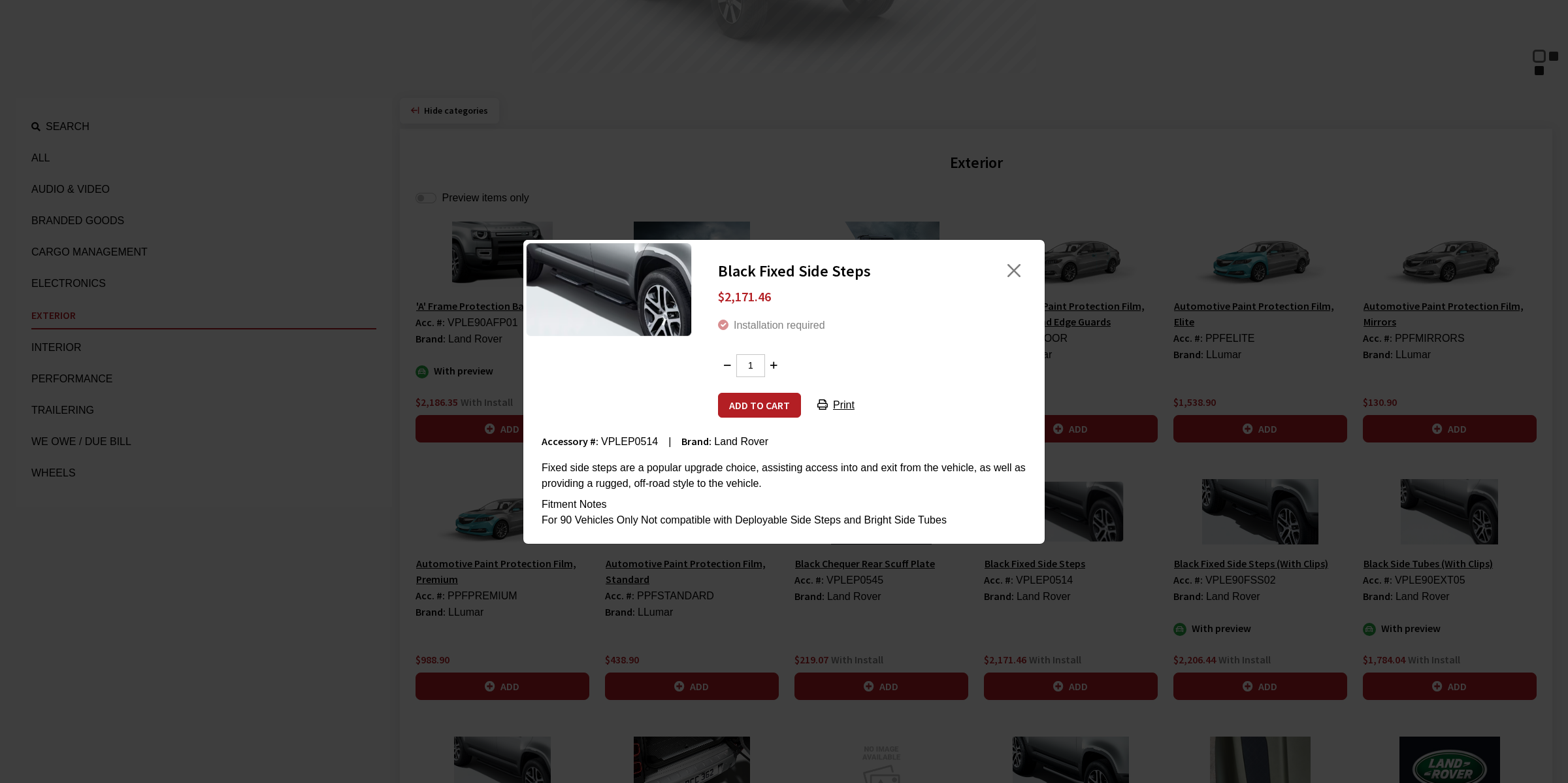
click at [619, 442] on span "VPLEP0514" at bounding box center [630, 441] width 57 height 11
copy span "VPLEP0514"
click at [1013, 265] on button "Close" at bounding box center [1014, 270] width 20 height 20
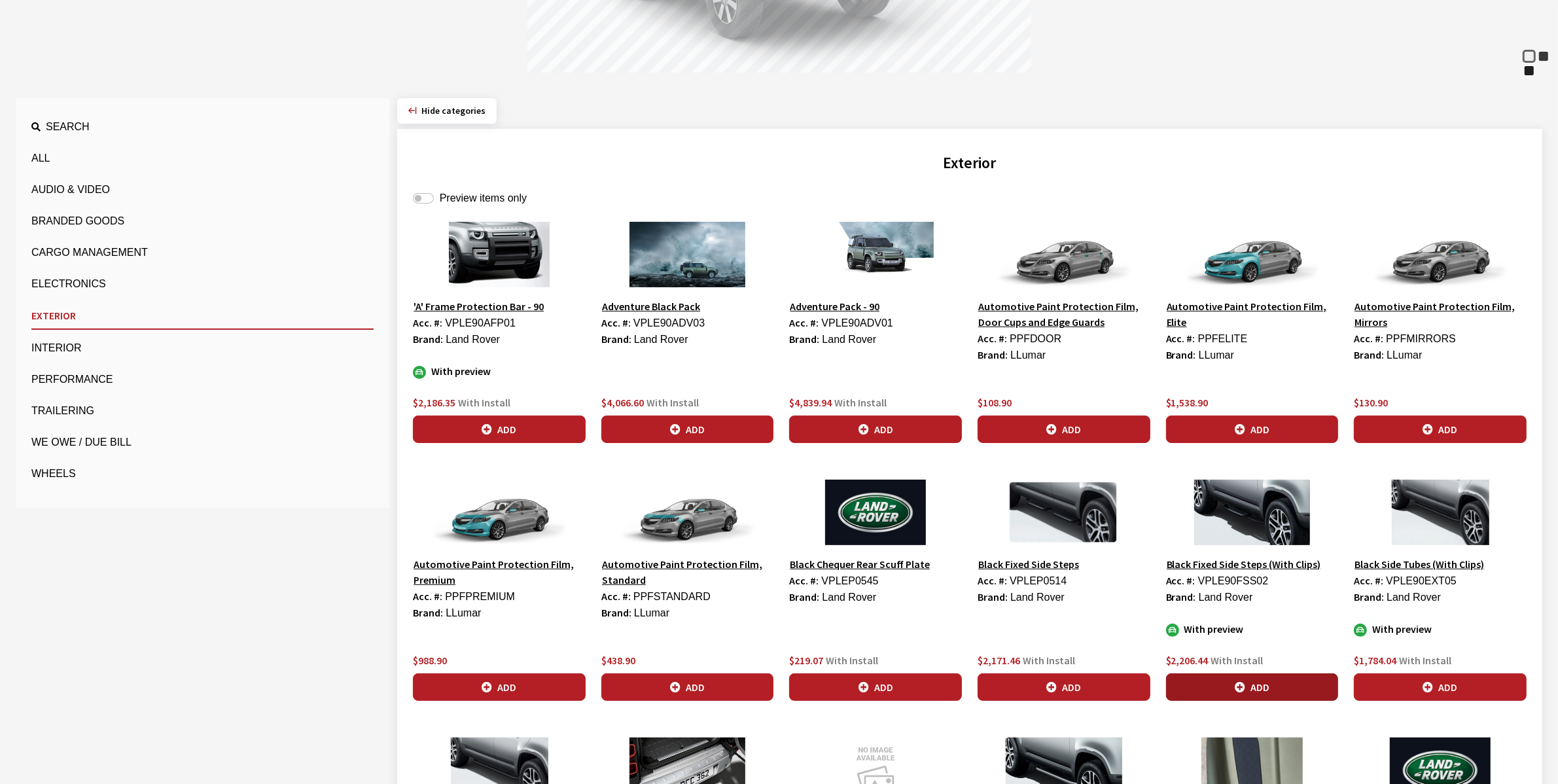
click at [1237, 683] on icon "button" at bounding box center [1239, 687] width 10 height 10
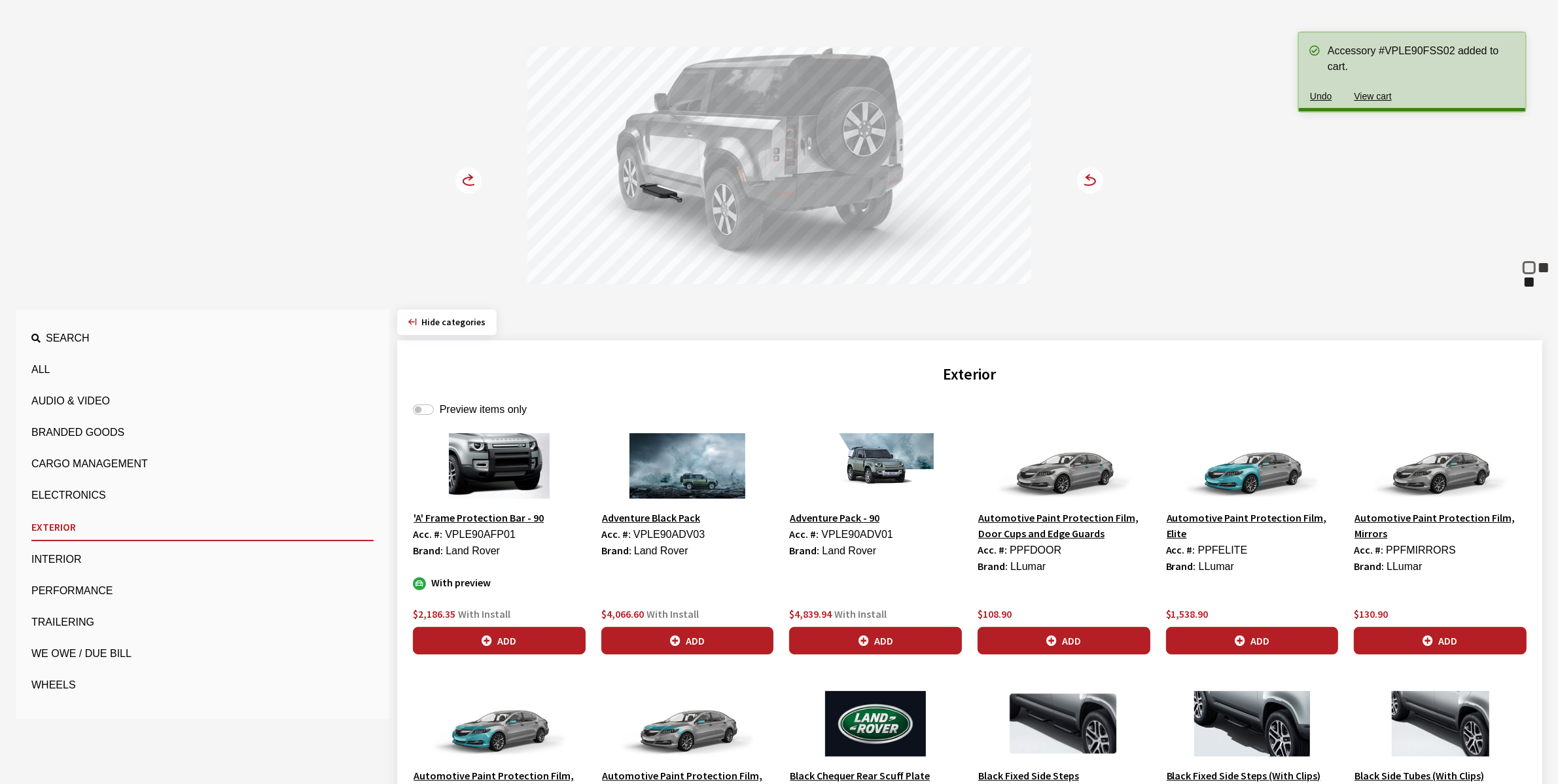
scroll to position [0, 0]
